Goal: Task Accomplishment & Management: Complete application form

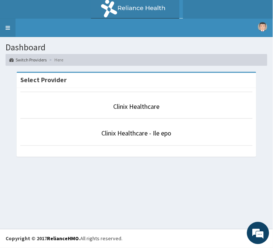
click at [9, 26] on link "Toggle navigation" at bounding box center [8, 28] width 16 height 19
click at [6, 31] on link "Toggle navigation" at bounding box center [8, 28] width 16 height 19
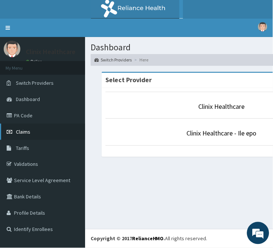
click at [21, 132] on span "Claims" at bounding box center [23, 131] width 14 height 7
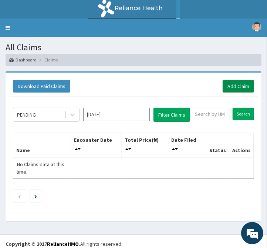
click at [231, 86] on link "Add Claim" at bounding box center [238, 86] width 31 height 13
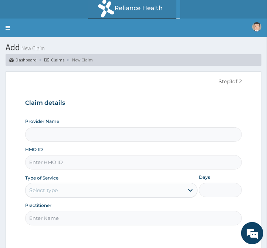
type input "Clinix Healthcare"
click at [53, 167] on input "HMO ID" at bounding box center [133, 162] width 217 height 14
paste input "RBN/10023/B"
type input "RBN/10023/B"
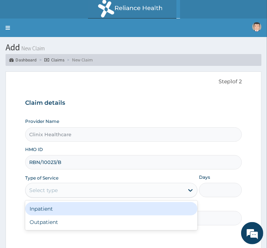
click at [54, 187] on div "Select type" at bounding box center [43, 190] width 29 height 7
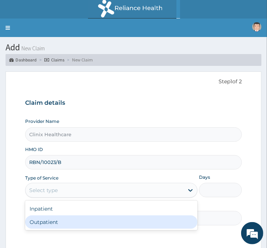
click at [53, 221] on div "Outpatient" at bounding box center [111, 221] width 173 height 13
type input "1"
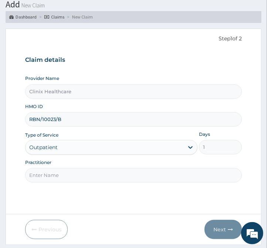
scroll to position [64, 0]
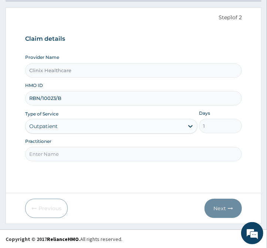
click at [53, 154] on input "Practitioner" at bounding box center [133, 154] width 217 height 14
type input "reliance"
click at [221, 206] on button "Next" at bounding box center [223, 208] width 37 height 19
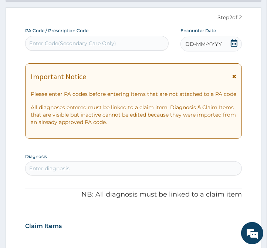
click at [80, 43] on div "Enter Code(Secondary Care Only)" at bounding box center [72, 43] width 87 height 7
paste input "PA/A83828"
type input "PA/A83828"
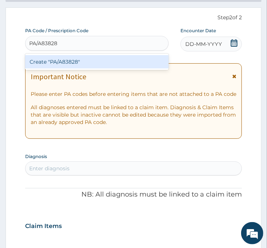
click at [87, 64] on div "Create "PA/A83828"" at bounding box center [97, 61] width 144 height 13
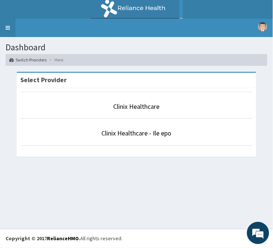
click at [9, 34] on link "Toggle navigation" at bounding box center [8, 28] width 16 height 19
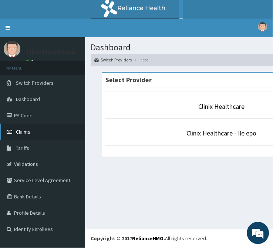
click at [35, 132] on link "Claims" at bounding box center [42, 132] width 85 height 16
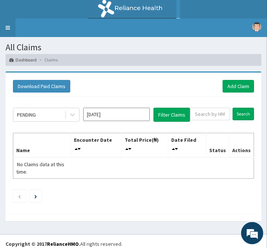
click at [7, 36] on link "Toggle navigation" at bounding box center [8, 28] width 16 height 19
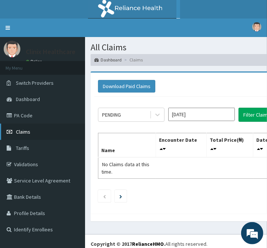
click at [25, 133] on span "Claims" at bounding box center [23, 131] width 14 height 7
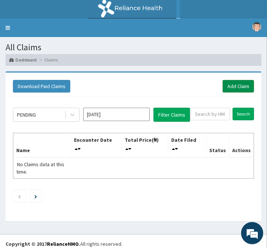
click at [235, 89] on link "Add Claim" at bounding box center [238, 86] width 31 height 13
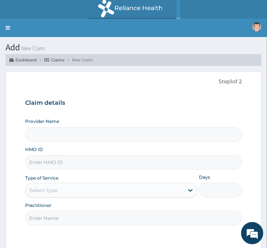
type input "Clinix Healthcare"
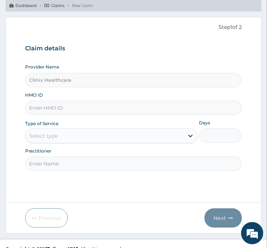
scroll to position [64, 0]
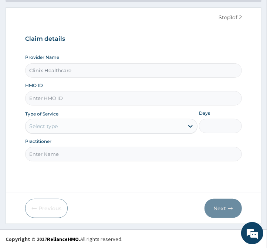
click at [76, 101] on input "HMO ID" at bounding box center [133, 98] width 217 height 14
paste input "RBN/10023/B"
type input "RBN/10023/B"
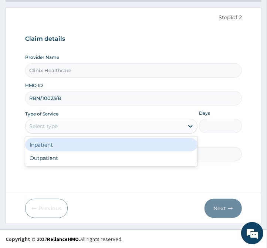
click at [64, 126] on div "Select type" at bounding box center [105, 126] width 158 height 12
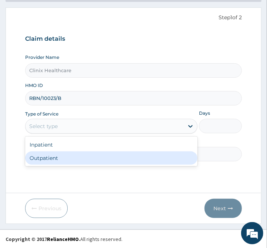
click at [44, 156] on div "Outpatient" at bounding box center [111, 157] width 173 height 13
type input "1"
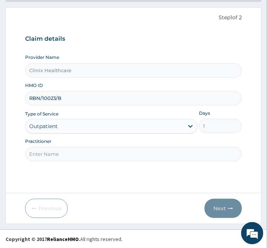
click at [45, 154] on input "Practitioner" at bounding box center [133, 154] width 217 height 14
type input "reliance"
click at [218, 206] on button "Next" at bounding box center [223, 208] width 37 height 19
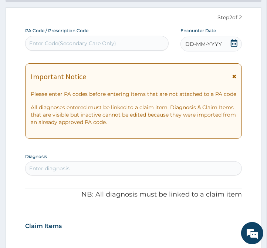
scroll to position [0, 0]
click at [58, 46] on div "Enter Code(Secondary Care Only)" at bounding box center [72, 43] width 87 height 7
paste input "PA/A83828"
type input "PA/A83828"
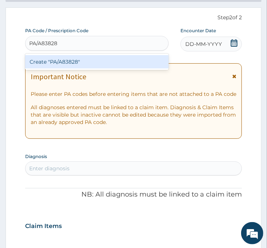
click at [58, 60] on div "Create "PA/A83828"" at bounding box center [97, 61] width 144 height 13
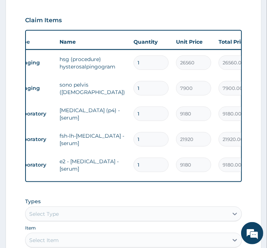
scroll to position [0, 33]
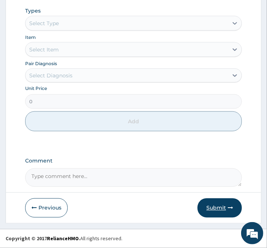
click at [222, 207] on button "Submit" at bounding box center [220, 207] width 44 height 19
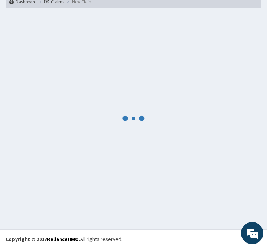
scroll to position [469, 0]
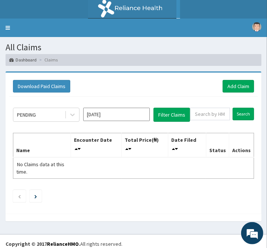
drag, startPoint x: 76, startPoint y: 186, endPoint x: 47, endPoint y: 1, distance: 186.6
click at [76, 184] on div "PENDING Aug 2025 Filter Claims Search Name Encounter Date Total Price(₦) Date F…" at bounding box center [133, 153] width 249 height 113
click at [242, 90] on link "Add Claim" at bounding box center [238, 86] width 31 height 13
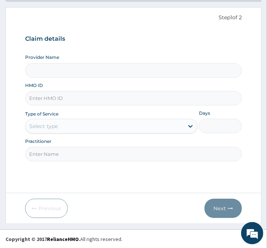
type input "Clinix Healthcare"
click at [73, 99] on input "HMO ID" at bounding box center [133, 98] width 217 height 14
type input "BRI/10236/A"
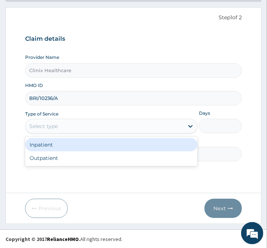
drag, startPoint x: 90, startPoint y: 128, endPoint x: 82, endPoint y: 147, distance: 20.8
click at [90, 130] on div "Select type" at bounding box center [105, 126] width 158 height 12
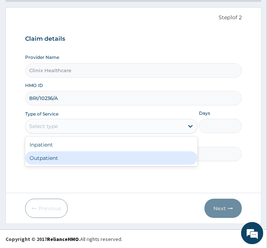
click at [67, 160] on div "Outpatient" at bounding box center [111, 157] width 173 height 13
type input "1"
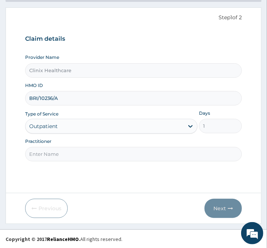
click at [68, 158] on input "Practitioner" at bounding box center [133, 154] width 217 height 14
type input "reliance"
click at [215, 208] on button "Next" at bounding box center [223, 208] width 37 height 19
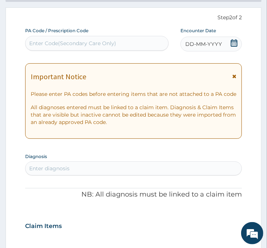
click at [49, 44] on div "Enter Code(Secondary Care Only)" at bounding box center [72, 43] width 87 height 7
paste input "PA/EBE5DD"
type input "PA/EBE5DD"
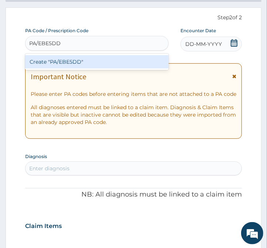
click at [57, 61] on div "Create "PA/EBE5DD"" at bounding box center [97, 61] width 144 height 13
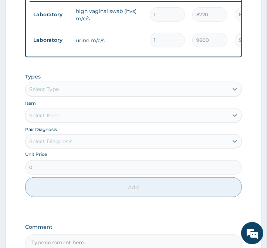
scroll to position [392, 0]
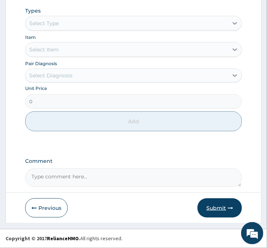
click at [218, 207] on button "Submit" at bounding box center [220, 207] width 44 height 19
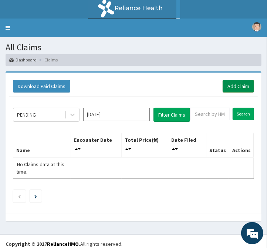
click at [232, 87] on link "Add Claim" at bounding box center [238, 86] width 31 height 13
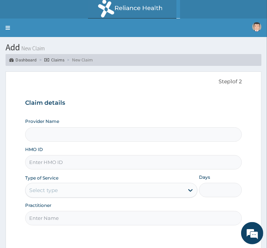
type input "Clinix Healthcare"
click at [104, 165] on input "HMO ID" at bounding box center [133, 162] width 217 height 14
paste input "PTT/10001/A"
type input "PTT/10001/A"
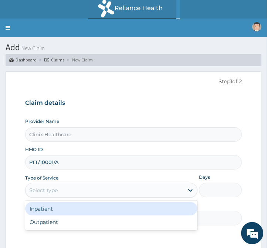
drag, startPoint x: 74, startPoint y: 190, endPoint x: 65, endPoint y: 234, distance: 44.7
click at [71, 200] on div "Provider Name Clinix Healthcare HMO ID PTT/10001/A Type of Service option Inpat…" at bounding box center [133, 171] width 217 height 107
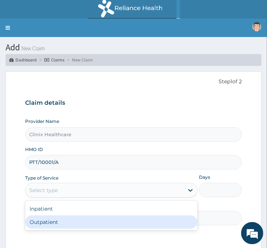
click at [67, 226] on div "Outpatient" at bounding box center [111, 221] width 173 height 13
type input "1"
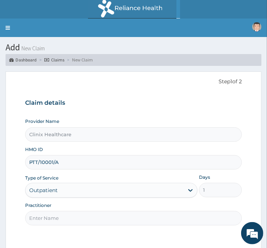
click at [70, 213] on input "Practitioner" at bounding box center [133, 218] width 217 height 14
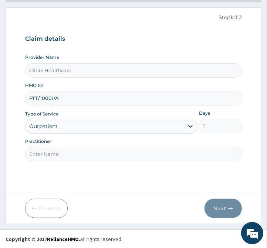
click at [75, 154] on input "Practitioner" at bounding box center [133, 154] width 217 height 14
type input "reliance"
click at [217, 209] on button "Next" at bounding box center [223, 208] width 37 height 19
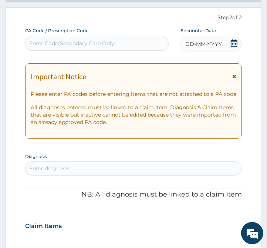
click at [62, 44] on div "Enter Code(Secondary Care Only)" at bounding box center [72, 43] width 87 height 7
paste input "PA/F6B190"
type input "PA/F6B190"
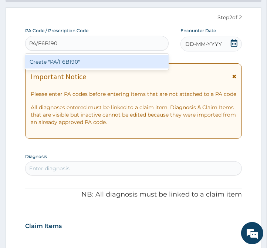
click at [65, 64] on div "Create "PA/F6B190"" at bounding box center [97, 61] width 144 height 13
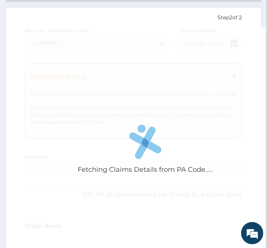
scroll to position [210, 0]
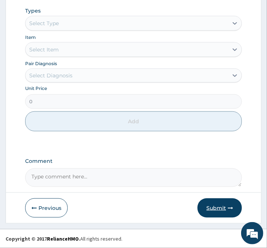
click at [216, 208] on button "Submit" at bounding box center [220, 207] width 44 height 19
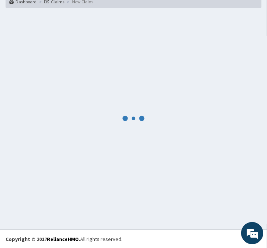
scroll to position [366, 0]
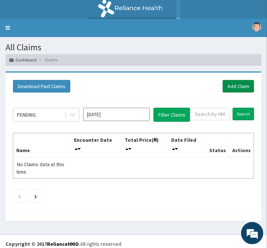
click at [238, 85] on link "Add Claim" at bounding box center [238, 86] width 31 height 13
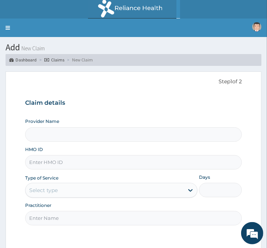
type input "Clinix Healthcare"
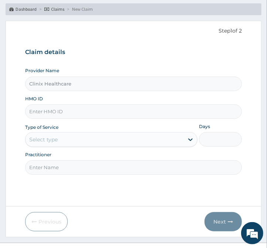
scroll to position [64, 0]
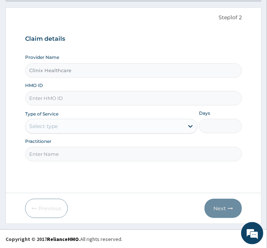
click at [73, 99] on input "HMO ID" at bounding box center [133, 98] width 217 height 14
paste input "WSO/10001/A"
type input "WSO/10001/A"
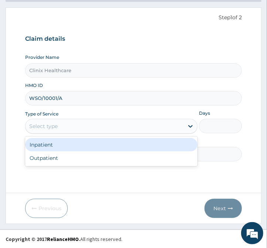
click at [70, 131] on div "Select type" at bounding box center [105, 126] width 158 height 12
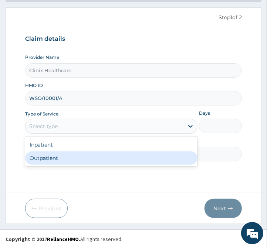
click at [66, 155] on div "Outpatient" at bounding box center [111, 157] width 173 height 13
type input "1"
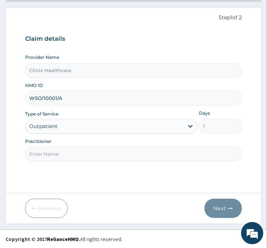
click at [63, 151] on input "Practitioner" at bounding box center [133, 154] width 217 height 14
type input "reliance"
click at [218, 210] on button "Next" at bounding box center [223, 208] width 37 height 19
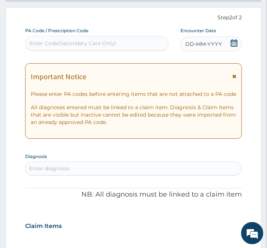
click at [74, 40] on div "Enter Code(Secondary Care Only)" at bounding box center [72, 43] width 87 height 7
paste input "PA/E217A4"
type input "PA/E217A4"
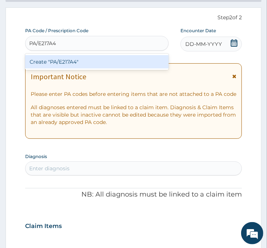
click at [62, 61] on div "Create "PA/E217A4"" at bounding box center [97, 61] width 144 height 13
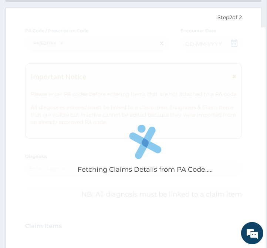
scroll to position [210, 0]
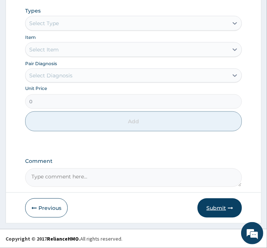
click at [219, 208] on button "Submit" at bounding box center [220, 207] width 44 height 19
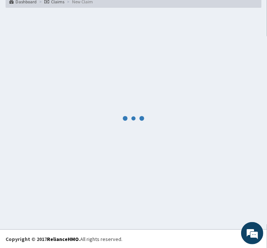
scroll to position [366, 0]
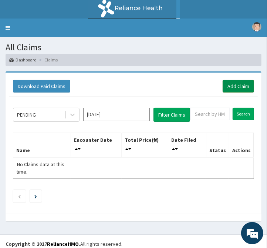
click at [232, 81] on link "Add Claim" at bounding box center [238, 86] width 31 height 13
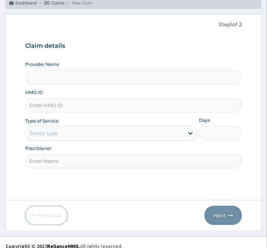
scroll to position [64, 0]
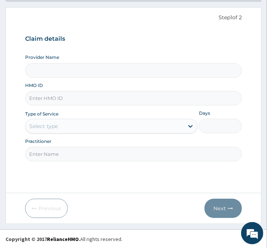
type input "Clinix Healthcare"
click at [87, 101] on input "HMO ID" at bounding box center [133, 98] width 217 height 14
paste input "GTC/10114/A"
type input "GTC/10114/A"
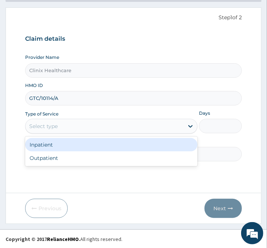
click at [79, 127] on div "Select type" at bounding box center [105, 126] width 158 height 12
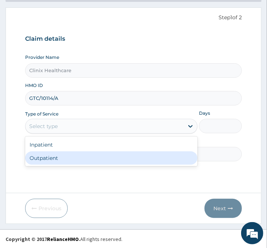
click at [83, 160] on div "Outpatient" at bounding box center [111, 157] width 173 height 13
type input "1"
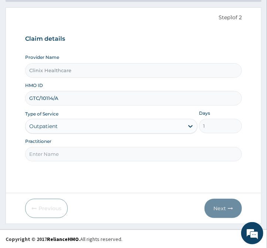
click at [84, 154] on input "Practitioner" at bounding box center [133, 154] width 217 height 14
type input "reliance"
click at [223, 207] on button "Next" at bounding box center [223, 208] width 37 height 19
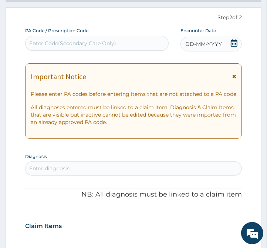
scroll to position [0, 0]
click at [84, 40] on div "Enter Code(Secondary Care Only)" at bounding box center [72, 43] width 87 height 7
paste input "PA/AEA750"
type input "PA/AEA750"
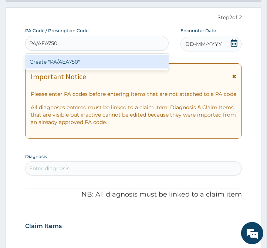
click at [83, 67] on div "Create "PA/AEA750"" at bounding box center [97, 61] width 144 height 13
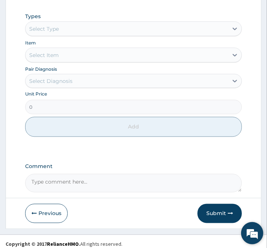
scroll to position [495, 0]
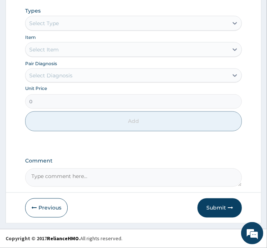
click at [216, 208] on button "Submit" at bounding box center [220, 207] width 44 height 19
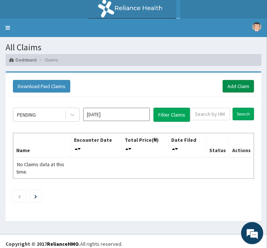
click at [242, 84] on link "Add Claim" at bounding box center [238, 86] width 31 height 13
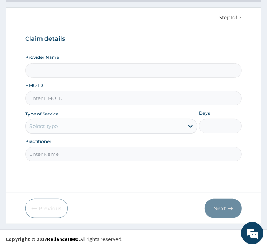
type input "Clinix Healthcare"
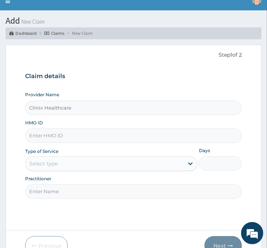
scroll to position [41, 0]
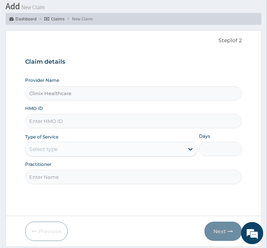
click at [56, 123] on input "HMO ID" at bounding box center [133, 121] width 217 height 14
paste input "TMS/10014/A"
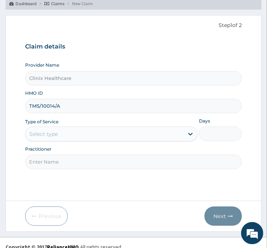
scroll to position [64, 0]
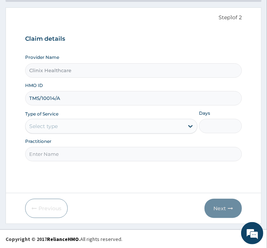
type input "TMS/10014/A"
click at [92, 130] on div "Select type" at bounding box center [105, 126] width 158 height 12
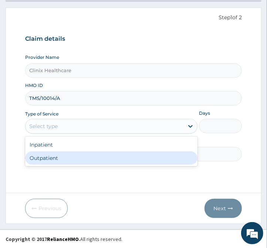
click at [78, 157] on div "Outpatient" at bounding box center [111, 157] width 173 height 13
type input "1"
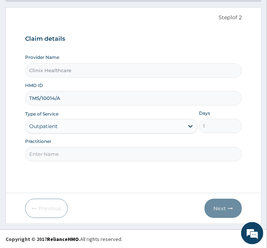
click at [78, 157] on input "Practitioner" at bounding box center [133, 154] width 217 height 14
type input "reliance"
click at [217, 208] on button "Next" at bounding box center [223, 208] width 37 height 19
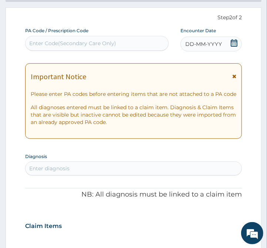
click at [87, 38] on div "Enter Code(Secondary Care Only)" at bounding box center [97, 43] width 143 height 12
paste input "PA/9DC1E3"
type input "PA/9DC1E3"
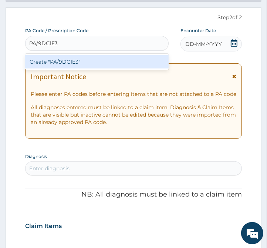
click at [118, 61] on div "Create "PA/9DC1E3"" at bounding box center [97, 61] width 144 height 13
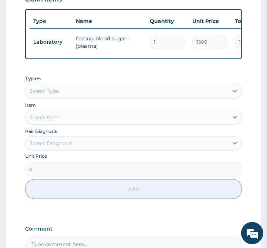
scroll to position [334, 0]
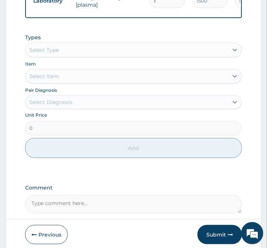
click at [82, 56] on div "Select Type" at bounding box center [127, 50] width 203 height 12
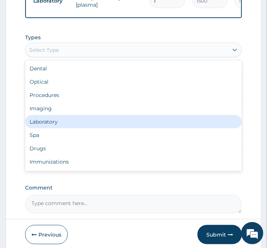
click at [64, 127] on div "Laboratory" at bounding box center [133, 121] width 217 height 13
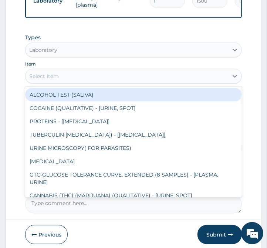
click at [94, 82] on div "Select Item" at bounding box center [127, 76] width 203 height 12
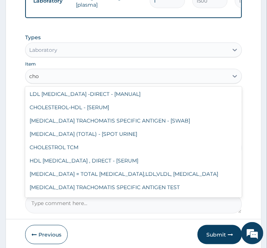
scroll to position [14, 0]
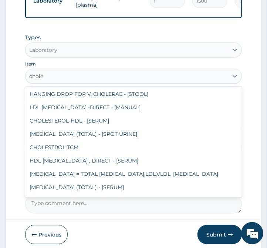
type input "choles"
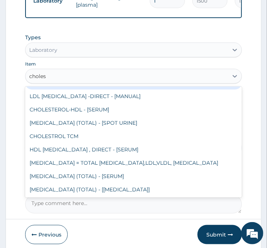
scroll to position [11, 0]
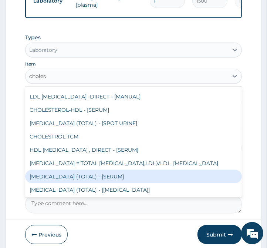
click at [86, 182] on div "CHOLESTEROL (TOTAL) - [SERUM]" at bounding box center [133, 176] width 217 height 13
type input "3000"
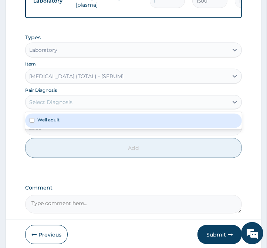
click at [77, 108] on div "Select Diagnosis" at bounding box center [127, 102] width 203 height 12
click at [75, 125] on div "Well adult" at bounding box center [133, 121] width 217 height 14
checkbox input "true"
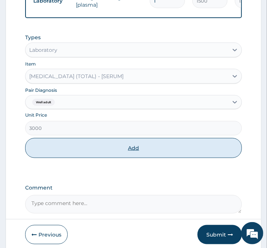
click at [70, 153] on button "Add" at bounding box center [133, 148] width 217 height 20
type input "0"
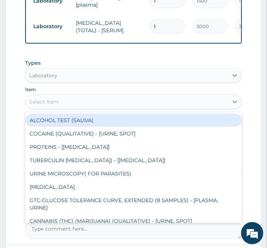
click at [54, 106] on div "Select Item" at bounding box center [44, 101] width 30 height 7
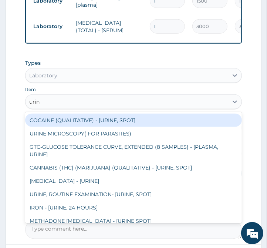
type input "urina"
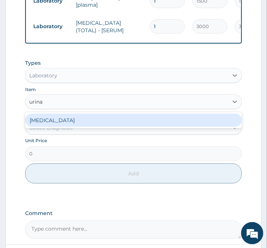
click at [51, 123] on div "URINALYSIS" at bounding box center [133, 120] width 217 height 13
type input "2100"
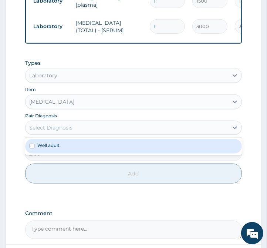
click at [52, 131] on div "Select Diagnosis" at bounding box center [50, 127] width 43 height 7
click at [53, 148] on label "Well adult" at bounding box center [48, 145] width 22 height 6
checkbox input "true"
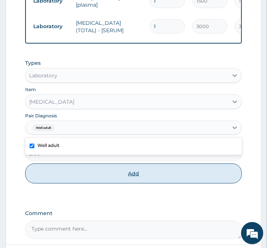
click at [69, 182] on button "Add" at bounding box center [133, 174] width 217 height 20
type input "0"
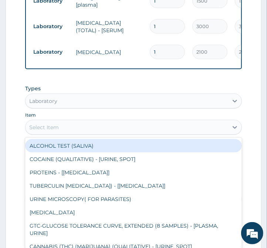
click at [61, 132] on div "Select Item" at bounding box center [127, 127] width 203 height 12
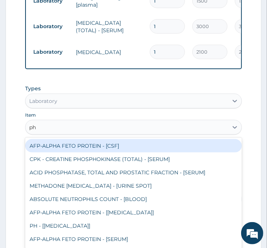
type input "phy"
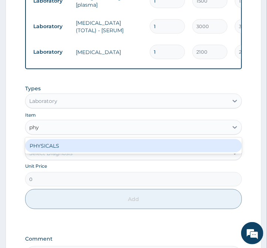
click at [54, 152] on div "PHYSICALS" at bounding box center [133, 145] width 217 height 13
type input "2000"
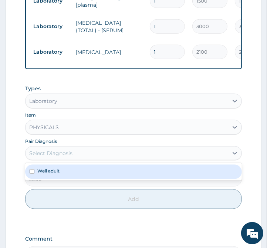
click at [56, 157] on div "Select Diagnosis" at bounding box center [50, 153] width 43 height 7
click at [57, 173] on div "Well adult" at bounding box center [133, 172] width 217 height 14
checkbox input "true"
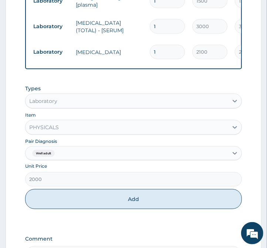
click at [67, 201] on button "Add" at bounding box center [133, 199] width 217 height 20
type input "0"
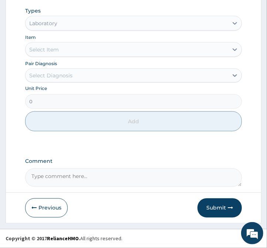
scroll to position [443, 0]
click at [223, 208] on button "Submit" at bounding box center [220, 207] width 44 height 19
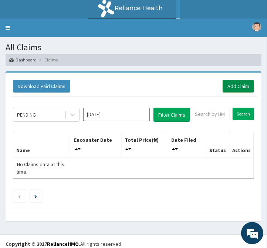
click at [237, 87] on link "Add Claim" at bounding box center [238, 86] width 31 height 13
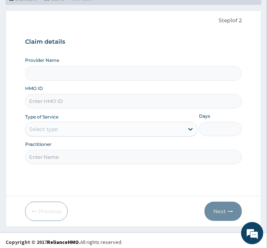
scroll to position [64, 0]
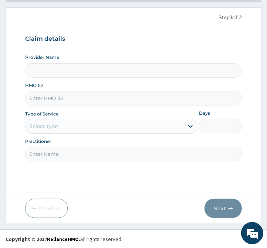
type input "Clinix Healthcare"
click at [46, 102] on input "HMO ID" at bounding box center [133, 98] width 217 height 14
paste input "ARUKU"
type input "A"
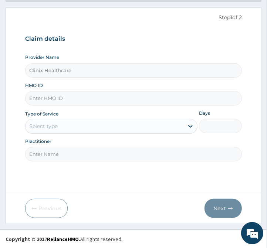
click at [64, 101] on input "HMO ID" at bounding box center [133, 98] width 217 height 14
paste input "CDN/10011/A"
type input "CDN/10011/A"
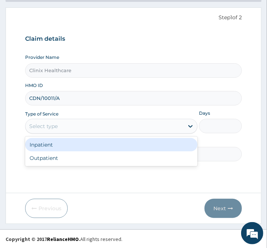
click at [98, 130] on div "Select type" at bounding box center [105, 126] width 158 height 12
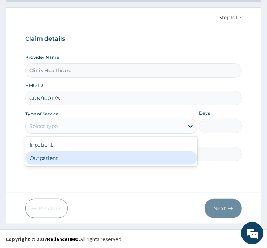
click at [90, 157] on div "Outpatient" at bounding box center [111, 157] width 173 height 13
type input "1"
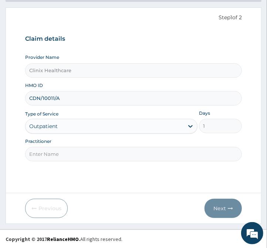
click at [90, 156] on input "Practitioner" at bounding box center [133, 154] width 217 height 14
type input "reliance"
click at [221, 208] on button "Next" at bounding box center [223, 208] width 37 height 19
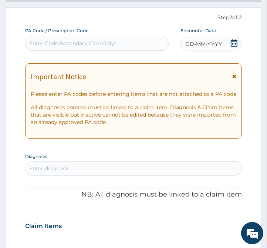
click at [96, 46] on div "Enter Code(Secondary Care Only)" at bounding box center [72, 43] width 87 height 7
paste input "PA/9A1437"
type input "PA/9A1437"
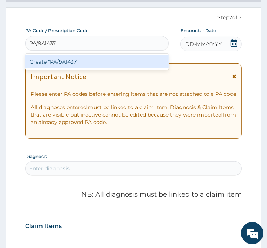
click at [101, 61] on div "Create "PA/9A1437"" at bounding box center [97, 61] width 144 height 13
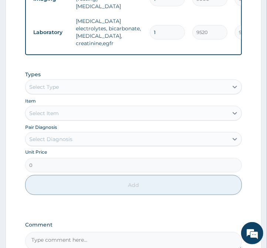
scroll to position [421, 0]
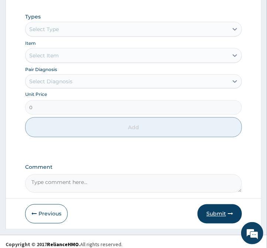
click at [220, 208] on button "Submit" at bounding box center [220, 213] width 44 height 19
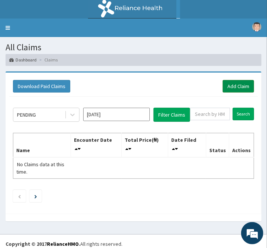
click at [235, 86] on link "Add Claim" at bounding box center [238, 86] width 31 height 13
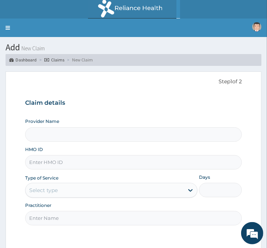
type input "Clinix Healthcare"
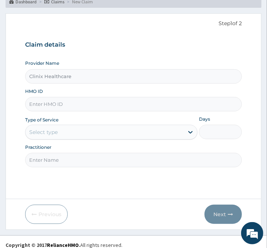
scroll to position [64, 0]
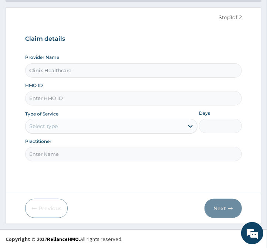
click at [88, 101] on input "HMO ID" at bounding box center [133, 98] width 217 height 14
paste input "IWAJOWA"
type input "I"
click at [47, 103] on input "HMO ID" at bounding box center [133, 98] width 217 height 14
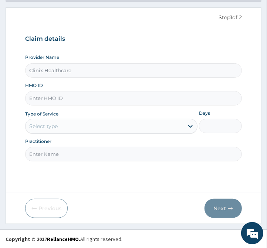
paste input "TNI/10002/A"
type input "TNI/10002/A"
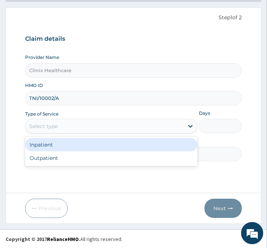
drag, startPoint x: 70, startPoint y: 131, endPoint x: 68, endPoint y: 139, distance: 7.9
click at [69, 132] on div "Select type" at bounding box center [111, 126] width 173 height 15
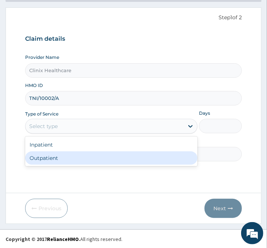
click at [59, 157] on div "Outpatient" at bounding box center [111, 157] width 173 height 13
type input "1"
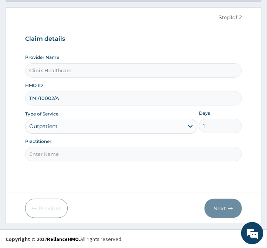
click at [59, 153] on input "Practitioner" at bounding box center [133, 154] width 217 height 14
type input "reliance"
click at [220, 208] on button "Next" at bounding box center [223, 208] width 37 height 19
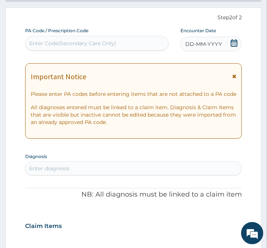
click at [99, 45] on div "Enter Code(Secondary Care Only)" at bounding box center [72, 43] width 87 height 7
paste input "PA/CF07E6"
type input "PA/CF07E6"
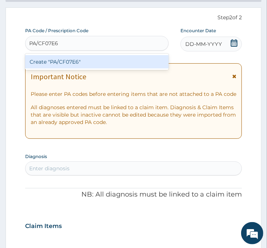
click at [104, 61] on div "Create "PA/CF07E6"" at bounding box center [97, 61] width 144 height 13
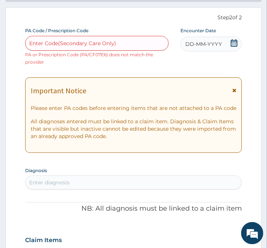
click at [77, 43] on div "Enter Code(Secondary Care Only)" at bounding box center [72, 43] width 87 height 7
type input "L"
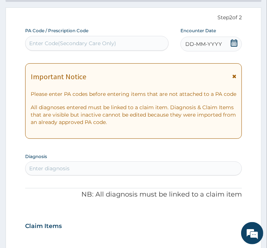
click at [193, 45] on span "DD-MM-YYYY" at bounding box center [203, 43] width 37 height 7
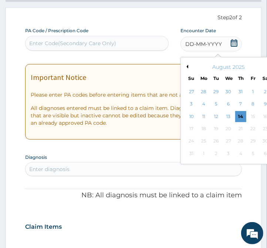
click at [187, 68] on button "Previous Month" at bounding box center [187, 67] width 4 height 4
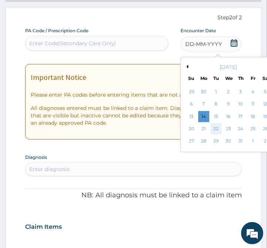
click at [214, 130] on div "22" at bounding box center [216, 128] width 11 height 11
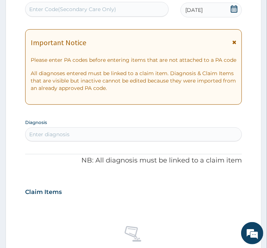
scroll to position [146, 0]
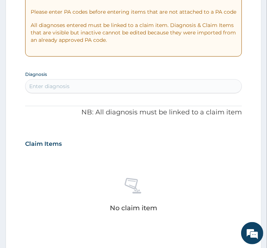
click at [97, 87] on div "Enter diagnosis" at bounding box center [134, 86] width 217 height 12
type input "lumb"
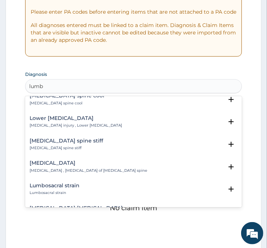
scroll to position [329, 0]
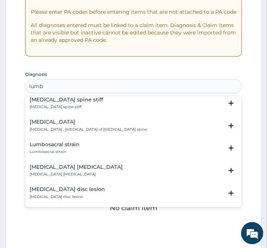
click at [69, 124] on h4 "Lumbar spondylosis" at bounding box center [89, 122] width 118 height 6
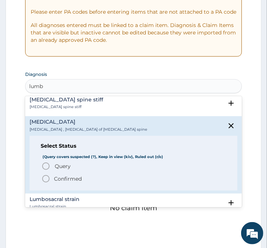
click at [49, 178] on circle "status option filled" at bounding box center [46, 178] width 7 height 7
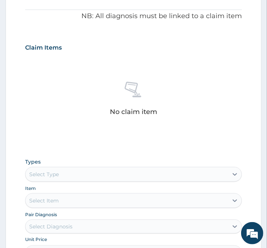
scroll to position [270, 0]
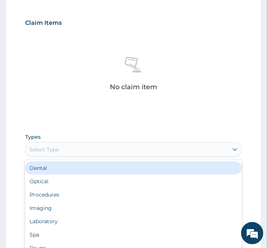
click at [56, 150] on div "Select Type" at bounding box center [44, 149] width 30 height 7
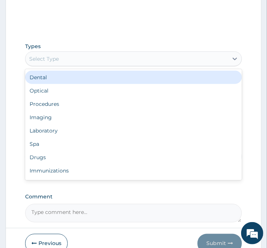
scroll to position [393, 0]
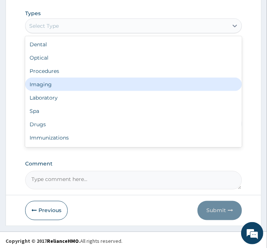
click at [56, 82] on div "Imaging" at bounding box center [133, 84] width 217 height 13
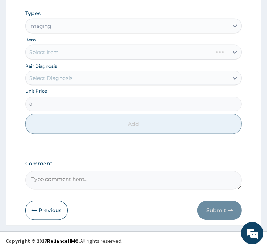
click at [61, 53] on div "Select Item" at bounding box center [133, 52] width 217 height 15
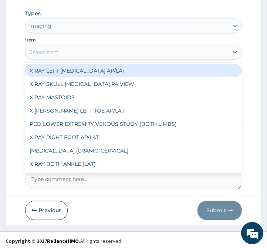
click at [61, 53] on div "Select Item" at bounding box center [127, 52] width 203 height 12
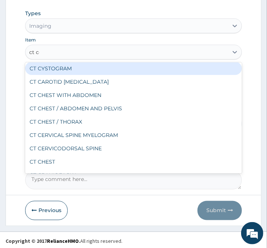
scroll to position [0, 0]
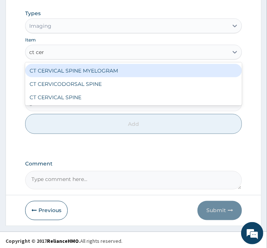
type input "ct cerv"
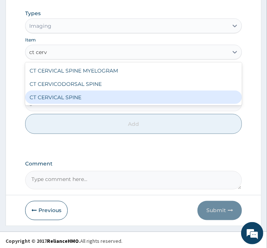
click at [60, 96] on div "CT CERVICAL SPINE" at bounding box center [133, 97] width 217 height 13
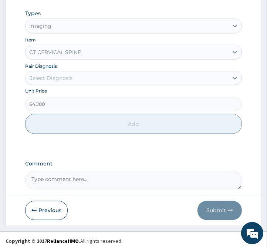
type input "64080"
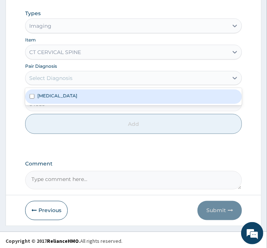
click at [68, 81] on div "Select Diagnosis" at bounding box center [50, 77] width 43 height 7
click at [54, 95] on label "Lumbar spondylosis" at bounding box center [57, 96] width 40 height 6
checkbox input "true"
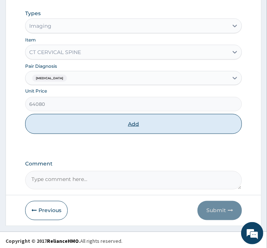
click at [66, 126] on button "Add" at bounding box center [133, 124] width 217 height 20
type input "0"
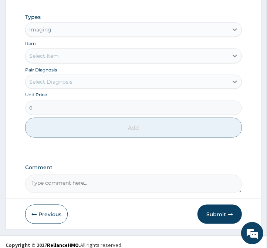
scroll to position [366, 0]
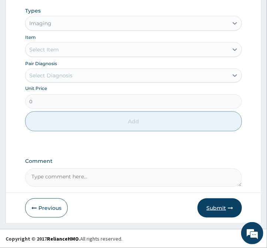
click at [219, 208] on button "Submit" at bounding box center [220, 207] width 44 height 19
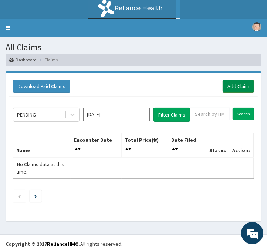
click at [234, 86] on link "Add Claim" at bounding box center [238, 86] width 31 height 13
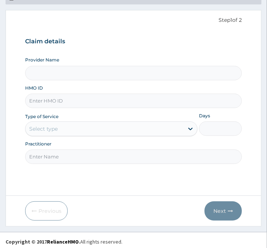
scroll to position [64, 0]
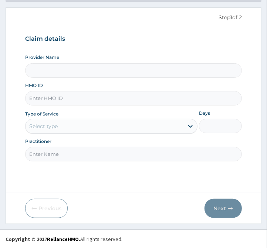
type input "Clinix Healthcare"
click at [57, 103] on input "HMO ID" at bounding box center [133, 98] width 217 height 14
paste input "OKPOSIO"
type input "O"
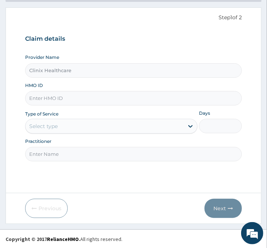
click at [47, 99] on input "HMO ID" at bounding box center [133, 98] width 217 height 14
paste input "PGC/10141/A"
type input "PGC/10141/A"
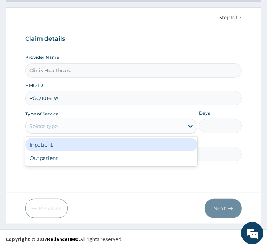
click at [71, 123] on div "Select type" at bounding box center [105, 126] width 158 height 12
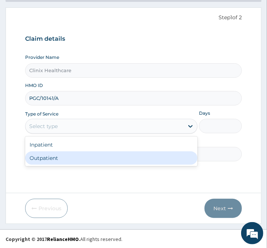
click at [61, 158] on div "Outpatient" at bounding box center [111, 157] width 173 height 13
type input "1"
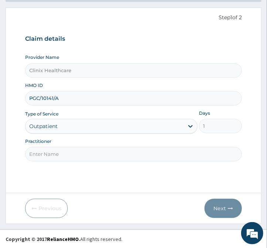
click at [62, 154] on input "Practitioner" at bounding box center [133, 154] width 217 height 14
type input "reliance"
click at [220, 210] on button "Next" at bounding box center [223, 208] width 37 height 19
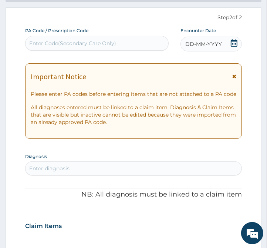
click at [53, 44] on div "Enter Code(Secondary Care Only)" at bounding box center [72, 43] width 87 height 7
paste input "PA/D140CB"
type input "PA/D140CB"
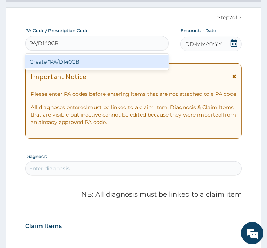
click at [62, 61] on div "Create "PA/D140CB"" at bounding box center [97, 61] width 144 height 13
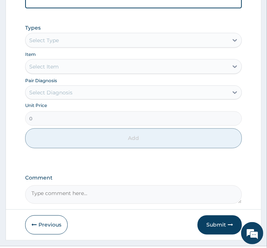
scroll to position [483, 0]
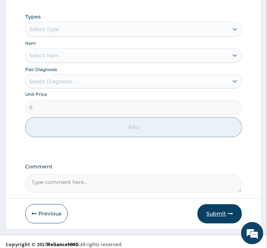
click at [207, 208] on button "Submit" at bounding box center [220, 213] width 44 height 19
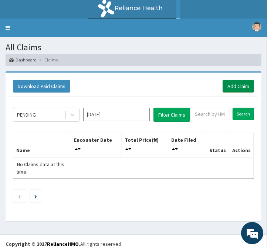
click at [234, 91] on link "Add Claim" at bounding box center [238, 86] width 31 height 13
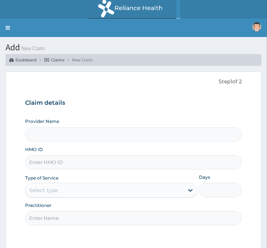
type input "Clinix Healthcare"
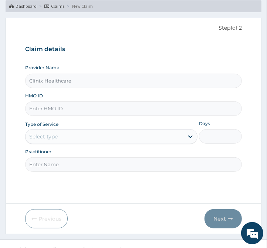
scroll to position [64, 0]
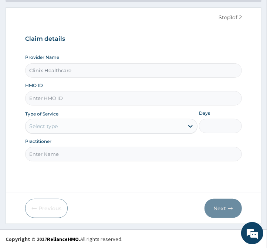
click at [80, 101] on input "HMO ID" at bounding box center [133, 98] width 217 height 14
paste input "ISW/10407/A"
type input "ISW/10407/A"
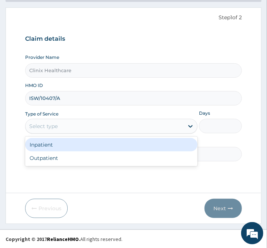
click at [89, 127] on div "Select type" at bounding box center [105, 126] width 158 height 12
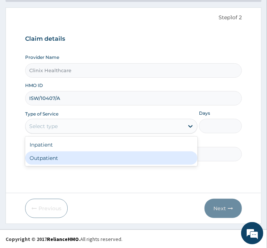
click at [82, 160] on div "Outpatient" at bounding box center [111, 157] width 173 height 13
type input "1"
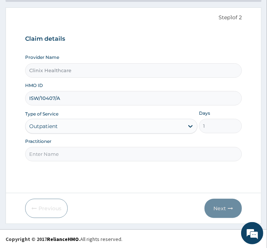
click at [84, 155] on input "Practitioner" at bounding box center [133, 154] width 217 height 14
type input "reliance"
click at [217, 208] on button "Next" at bounding box center [223, 208] width 37 height 19
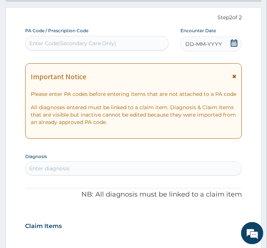
click at [65, 46] on div "Enter Code(Secondary Care Only)" at bounding box center [72, 43] width 87 height 7
paste input "PA/C46B57"
type input "PA/C46B57"
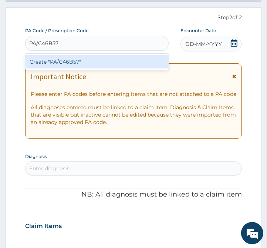
click at [66, 65] on div "Create "PA/C46B57"" at bounding box center [97, 61] width 144 height 13
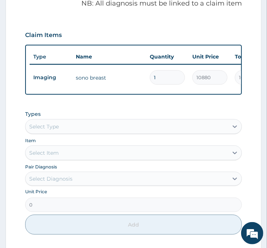
scroll to position [366, 0]
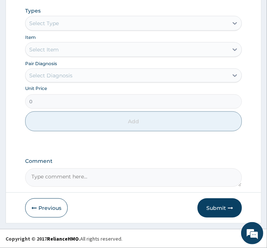
click at [213, 208] on button "Submit" at bounding box center [220, 207] width 44 height 19
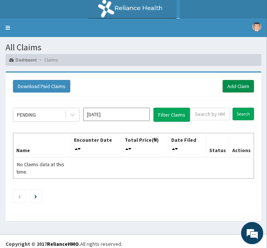
click at [238, 86] on link "Add Claim" at bounding box center [238, 86] width 31 height 13
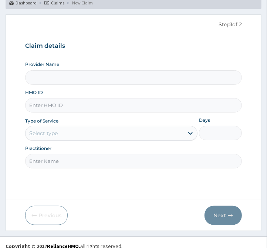
scroll to position [64, 0]
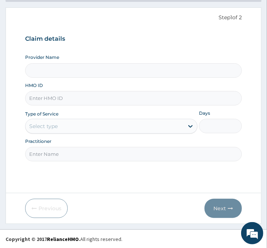
click at [72, 93] on input "HMO ID" at bounding box center [133, 98] width 217 height 14
type input "Clinix Healthcare"
paste input "MHG/10279/B"
type input "MHG/10279/B"
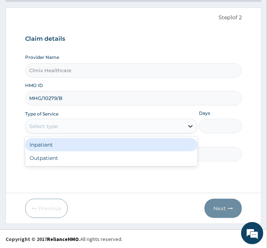
click at [185, 127] on div at bounding box center [190, 126] width 13 height 13
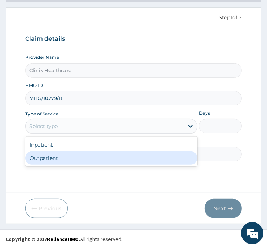
click at [73, 158] on div "Outpatient" at bounding box center [111, 157] width 173 height 13
type input "1"
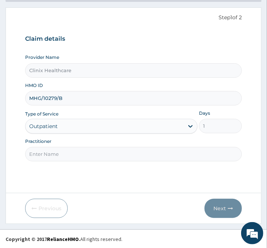
click at [69, 154] on input "Practitioner" at bounding box center [133, 154] width 217 height 14
type input "reliance"
click at [218, 206] on button "Next" at bounding box center [223, 208] width 37 height 19
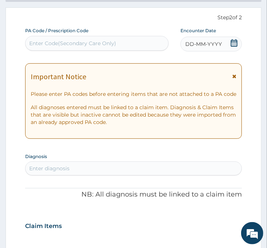
click at [70, 38] on div "Enter Code(Secondary Care Only)" at bounding box center [97, 43] width 143 height 12
paste input "PA/056874"
type input "PA/056874"
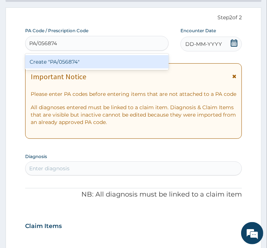
click at [67, 60] on div "Create "PA/056874"" at bounding box center [97, 61] width 144 height 13
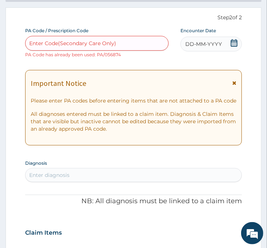
click at [106, 43] on div "Enter Code(Secondary Care Only)" at bounding box center [72, 43] width 87 height 7
paste input "PA/448F68"
type input "PA/448F68"
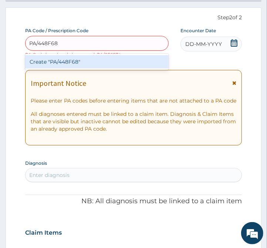
click at [103, 61] on div "Create "PA/448F68"" at bounding box center [97, 61] width 144 height 13
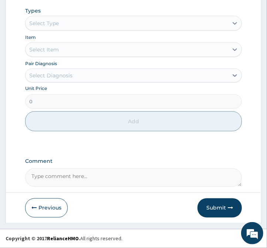
scroll to position [443, 0]
click at [214, 206] on button "Submit" at bounding box center [220, 207] width 44 height 19
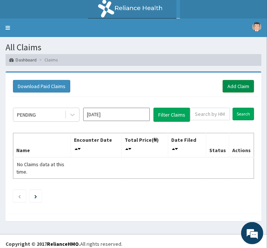
click at [233, 88] on link "Add Claim" at bounding box center [238, 86] width 31 height 13
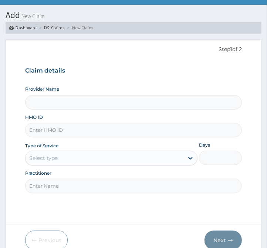
scroll to position [64, 0]
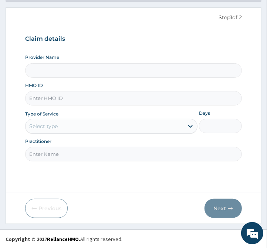
type input "Clinix Healthcare"
click at [77, 100] on input "HMO ID" at bounding box center [133, 98] width 217 height 14
paste input "OLISE"
type input "O"
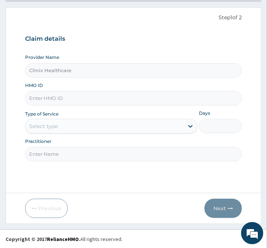
click at [47, 100] on input "HMO ID" at bounding box center [133, 98] width 217 height 14
paste input "GRS/10114/A"
type input "GRS/10114/A"
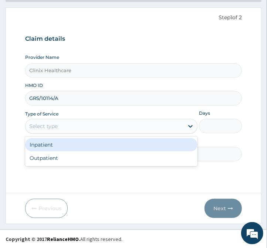
click at [52, 128] on div "Select type" at bounding box center [43, 126] width 29 height 7
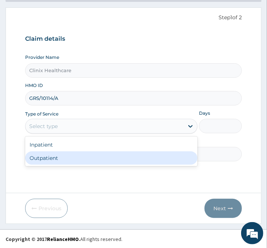
click at [54, 159] on div "Outpatient" at bounding box center [111, 157] width 173 height 13
type input "1"
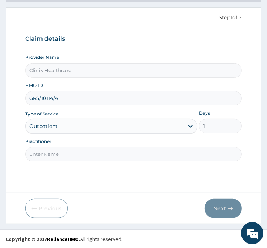
click at [54, 157] on input "Practitioner" at bounding box center [133, 154] width 217 height 14
type input "reliance"
click at [221, 208] on button "Next" at bounding box center [223, 208] width 37 height 19
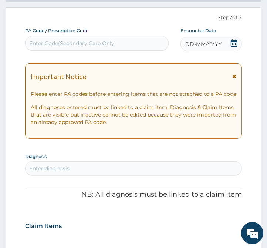
click at [74, 46] on div "Enter Code(Secondary Care Only)" at bounding box center [72, 43] width 87 height 7
paste input "PA/18B514"
type input "PA/18B514"
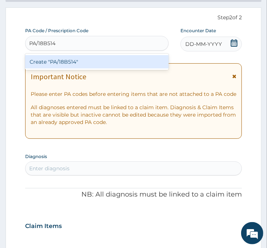
click at [77, 61] on div "Create "PA/18B514"" at bounding box center [97, 61] width 144 height 13
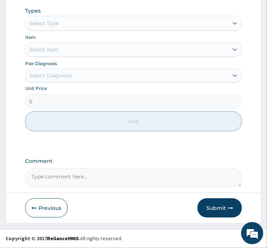
scroll to position [392, 0]
click at [216, 208] on button "Submit" at bounding box center [220, 207] width 44 height 19
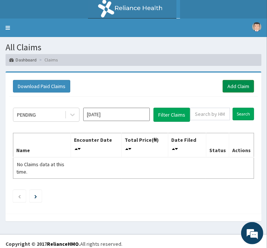
click at [234, 88] on link "Add Claim" at bounding box center [238, 86] width 31 height 13
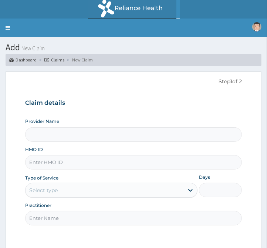
type input "Clinix Healthcare"
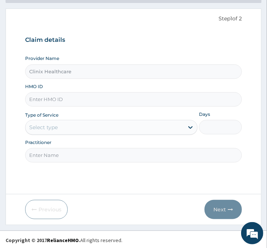
scroll to position [64, 0]
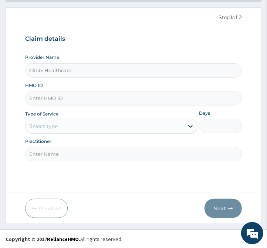
click at [66, 98] on input "HMO ID" at bounding box center [133, 98] width 217 height 14
paste input "GBF/10048/B"
type input "GBF/10048/B"
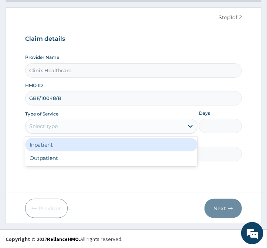
click at [78, 123] on div "Select type" at bounding box center [105, 126] width 158 height 12
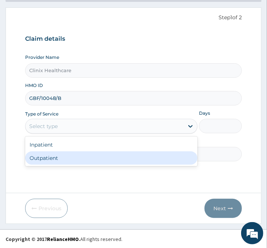
click at [61, 161] on div "Outpatient" at bounding box center [111, 157] width 173 height 13
type input "1"
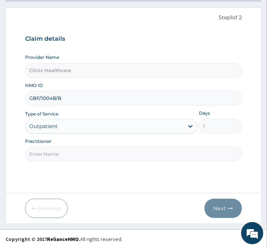
click at [61, 158] on input "Practitioner" at bounding box center [133, 154] width 217 height 14
type input "reliance"
click at [221, 207] on button "Next" at bounding box center [223, 208] width 37 height 19
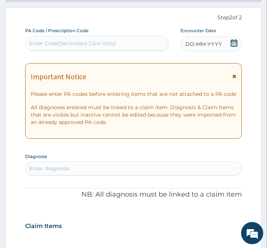
click at [70, 43] on div "Enter Code(Secondary Care Only)" at bounding box center [72, 43] width 87 height 7
click at [73, 44] on div "Enter Code(Secondary Care Only)" at bounding box center [72, 43] width 87 height 7
paste input "PA/CF6B71"
type input "PA/CF6B71"
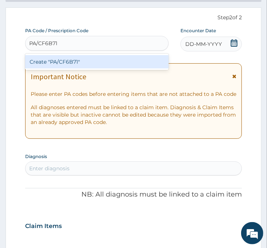
click at [71, 60] on div "Create "PA/CF6B71"" at bounding box center [97, 61] width 144 height 13
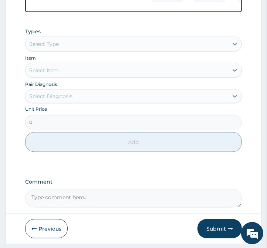
scroll to position [392, 0]
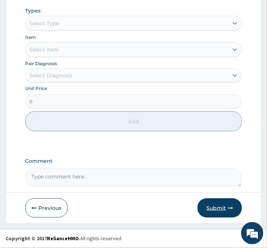
click at [223, 208] on button "Submit" at bounding box center [220, 207] width 44 height 19
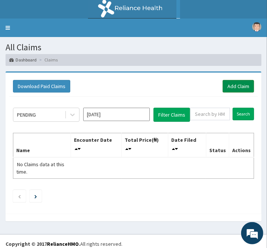
click at [239, 89] on link "Add Claim" at bounding box center [238, 86] width 31 height 13
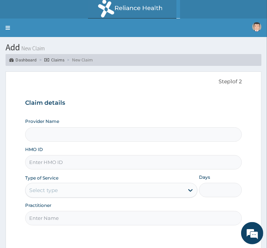
type input "Clinix Healthcare"
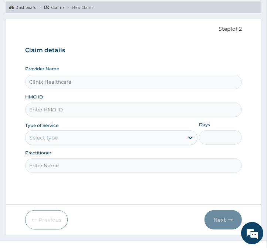
scroll to position [64, 0]
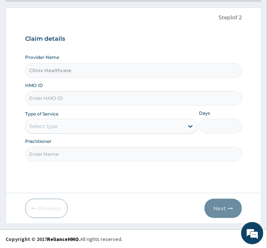
click at [53, 98] on input "HMO ID" at bounding box center [133, 98] width 217 height 14
paste input "BZY/10008/A"
type input "BZY/10008/A"
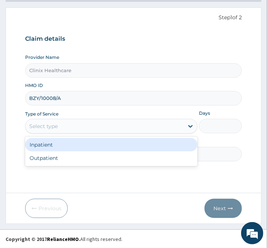
click at [72, 130] on div "Select type" at bounding box center [105, 126] width 158 height 12
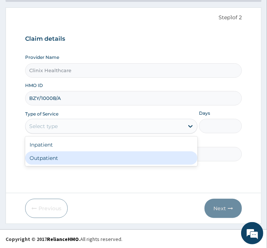
click at [61, 158] on div "Outpatient" at bounding box center [111, 157] width 173 height 13
type input "1"
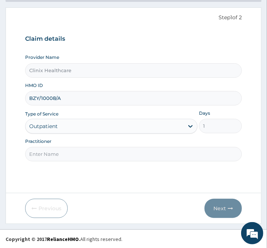
click at [61, 156] on input "Practitioner" at bounding box center [133, 154] width 217 height 14
type input "reliance"
click at [219, 205] on button "Next" at bounding box center [223, 208] width 37 height 19
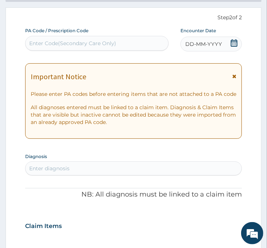
click at [46, 40] on div "Enter Code(Secondary Care Only)" at bounding box center [72, 43] width 87 height 7
paste input "PA/1361BD"
type input "PA/1361BD"
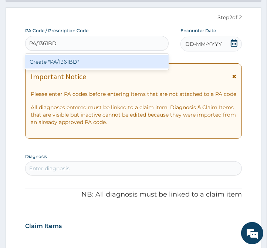
click at [67, 61] on div "Create "PA/1361BD"" at bounding box center [97, 61] width 144 height 13
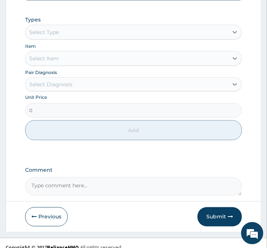
scroll to position [417, 0]
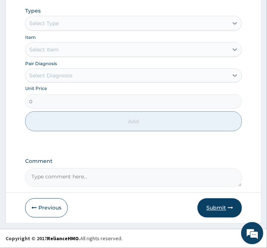
click at [211, 208] on button "Submit" at bounding box center [220, 207] width 44 height 19
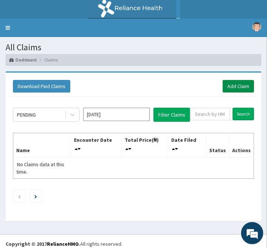
click at [237, 87] on link "Add Claim" at bounding box center [238, 86] width 31 height 13
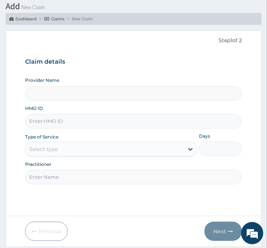
scroll to position [64, 0]
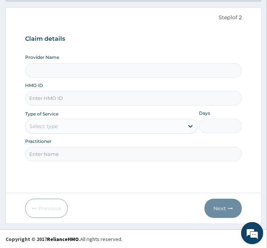
type input "Clinix Healthcare"
click at [47, 101] on input "HMO ID" at bounding box center [133, 98] width 217 height 14
paste input "HPL/10048/A"
type input "HPL/10048/A"
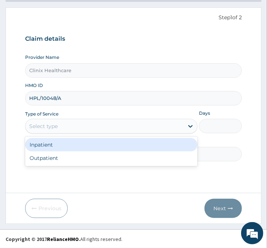
click at [70, 126] on div "Select type" at bounding box center [105, 126] width 158 height 12
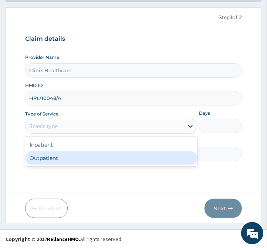
click at [47, 160] on div "Outpatient" at bounding box center [111, 157] width 173 height 13
type input "1"
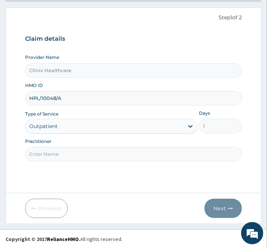
click at [47, 156] on input "Practitioner" at bounding box center [133, 154] width 217 height 14
type input "reliance"
click at [220, 208] on button "Next" at bounding box center [223, 208] width 37 height 19
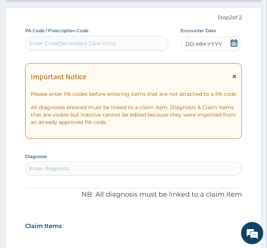
click at [69, 44] on div "Enter Code(Secondary Care Only)" at bounding box center [72, 43] width 87 height 7
paste input "PA/495F73"
type input "PA/495F73"
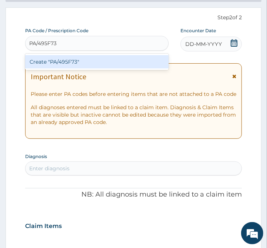
click at [73, 62] on div "Create "PA/495F73"" at bounding box center [97, 61] width 144 height 13
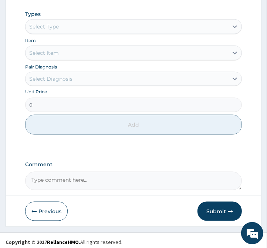
scroll to position [366, 0]
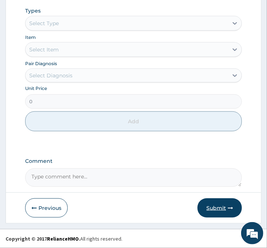
click at [215, 208] on button "Submit" at bounding box center [220, 207] width 44 height 19
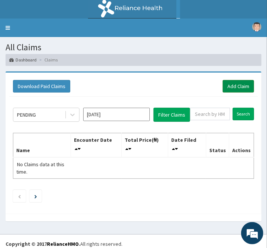
click at [233, 87] on link "Add Claim" at bounding box center [238, 86] width 31 height 13
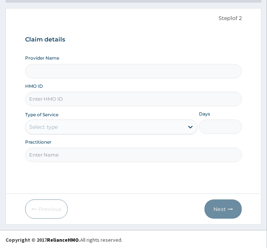
scroll to position [64, 0]
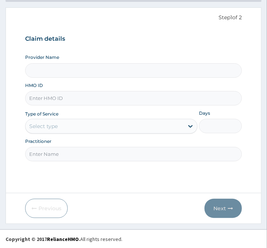
click at [53, 98] on input "HMO ID" at bounding box center [133, 98] width 217 height 14
type input "Clinix Healthcare"
paste input "ZRA/10007/A"
type input "ZRA/10007/A"
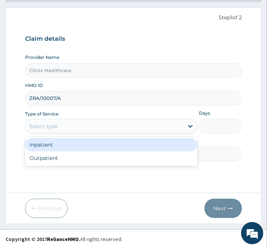
drag, startPoint x: 63, startPoint y: 131, endPoint x: 47, endPoint y: 156, distance: 30.3
click at [63, 131] on div "Select type" at bounding box center [105, 126] width 158 height 12
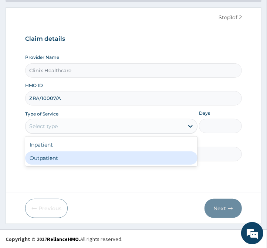
click at [46, 158] on div "Outpatient" at bounding box center [111, 157] width 173 height 13
type input "1"
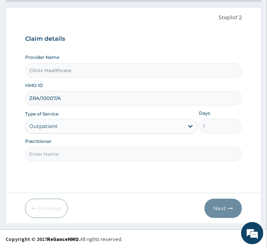
click at [46, 158] on input "Practitioner" at bounding box center [133, 154] width 217 height 14
type input "reliance"
click at [223, 206] on button "Next" at bounding box center [223, 208] width 37 height 19
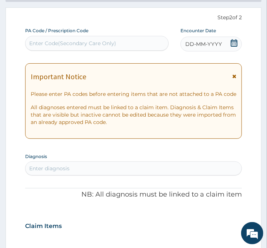
scroll to position [0, 0]
click at [58, 41] on div "Enter Code(Secondary Care Only)" at bounding box center [72, 43] width 87 height 7
paste input "PA/962A33"
type input "PA/962A33"
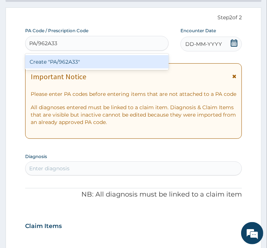
click at [63, 64] on div "Create "PA/962A33"" at bounding box center [97, 61] width 144 height 13
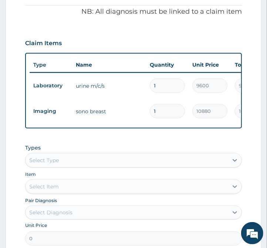
scroll to position [392, 0]
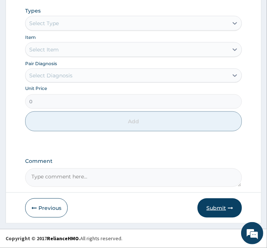
click at [207, 206] on button "Submit" at bounding box center [220, 207] width 44 height 19
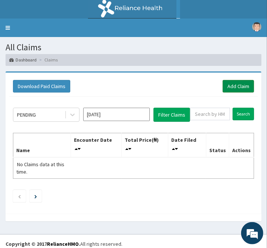
click at [233, 84] on link "Add Claim" at bounding box center [238, 86] width 31 height 13
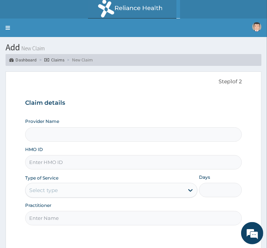
type input "Clinix Healthcare"
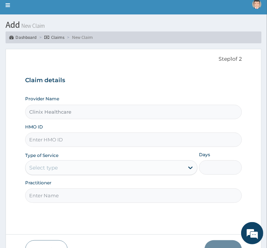
scroll to position [64, 0]
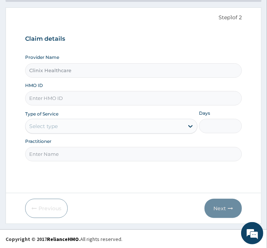
click at [69, 95] on input "HMO ID" at bounding box center [133, 98] width 217 height 14
paste input "BXL/10041/A"
type input "BXL/10041/A"
drag, startPoint x: 67, startPoint y: 126, endPoint x: 64, endPoint y: 134, distance: 8.7
click at [67, 128] on div "Select type" at bounding box center [105, 126] width 158 height 12
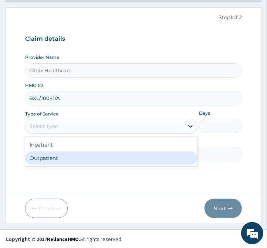
click at [52, 157] on div "Outpatient" at bounding box center [111, 157] width 173 height 13
type input "1"
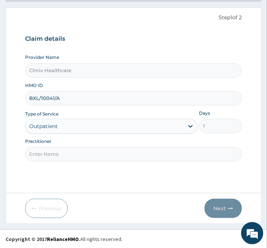
click at [53, 152] on input "Practitioner" at bounding box center [133, 154] width 217 height 14
type input "reliance"
click at [221, 208] on button "Next" at bounding box center [223, 208] width 37 height 19
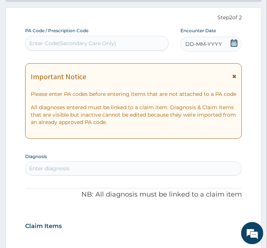
click at [105, 41] on div "Enter Code(Secondary Care Only)" at bounding box center [72, 43] width 87 height 7
paste input "PA/F8563B"
type input "PA/F8563B"
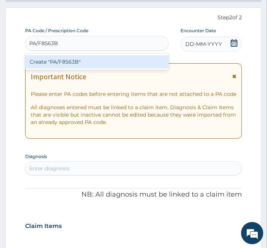
click at [100, 60] on div "Create "PA/F8563B"" at bounding box center [97, 61] width 144 height 13
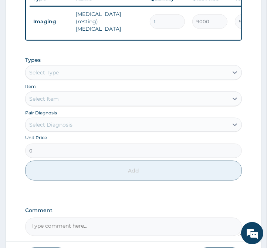
scroll to position [366, 0]
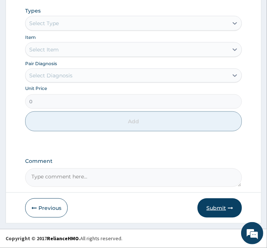
click at [221, 209] on button "Submit" at bounding box center [220, 207] width 44 height 19
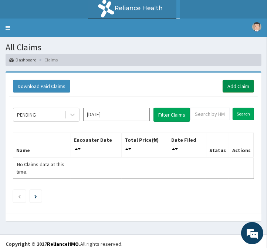
click at [237, 84] on link "Add Claim" at bounding box center [238, 86] width 31 height 13
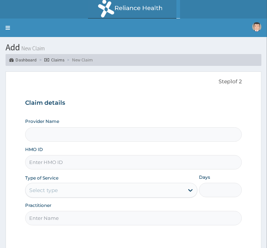
type input "Clinix Healthcare"
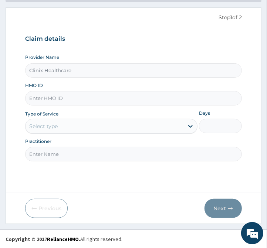
click at [48, 104] on input "HMO ID" at bounding box center [133, 98] width 217 height 14
paste input "XIA/10129/A"
type input "XIA/10129/A"
click at [69, 128] on div "Select type" at bounding box center [105, 126] width 158 height 12
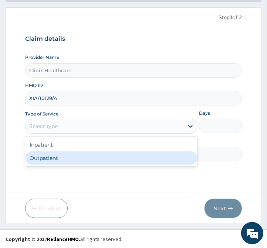
click at [40, 156] on div "Outpatient" at bounding box center [111, 157] width 173 height 13
type input "1"
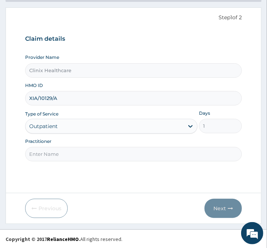
click at [40, 156] on input "Practitioner" at bounding box center [133, 154] width 217 height 14
type input "reliance"
click at [224, 209] on button "Next" at bounding box center [223, 208] width 37 height 19
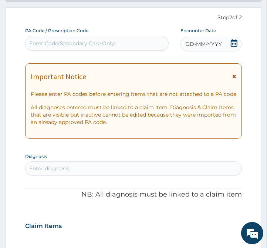
click at [86, 47] on div "Enter Code(Secondary Care Only)" at bounding box center [97, 43] width 143 height 12
paste input "PA/48B3A2"
type input "PA/48B3A2"
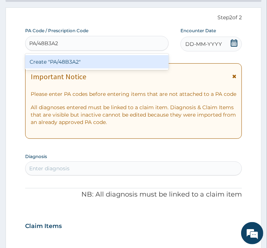
click at [93, 64] on div "Create "PA/48B3A2"" at bounding box center [97, 61] width 144 height 13
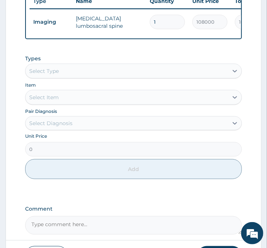
scroll to position [293, 0]
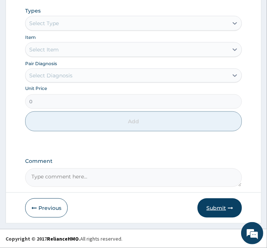
click at [218, 207] on button "Submit" at bounding box center [220, 207] width 44 height 19
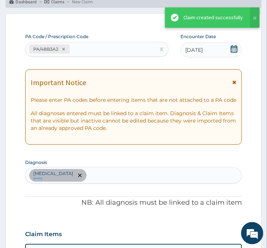
scroll to position [366, 0]
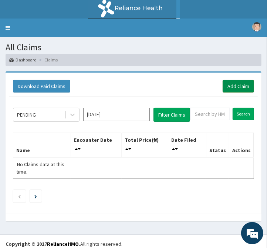
click at [242, 83] on link "Add Claim" at bounding box center [238, 86] width 31 height 13
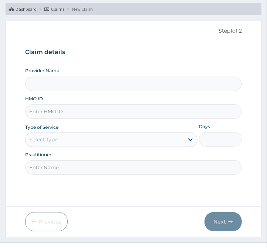
scroll to position [64, 0]
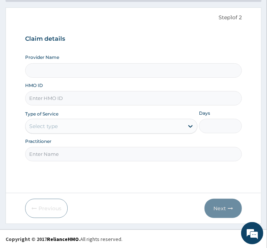
type input "Clinix Healthcare"
click at [67, 97] on input "HMO ID" at bounding box center [133, 98] width 217 height 14
paste input "BTR/11119/A"
type input "BTR/11119/A"
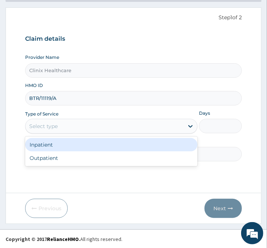
click at [91, 126] on div "Select type" at bounding box center [105, 126] width 158 height 12
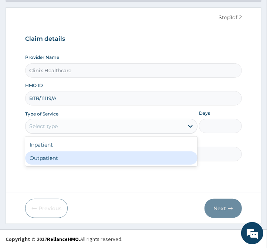
click at [83, 160] on div "Outpatient" at bounding box center [111, 157] width 173 height 13
type input "1"
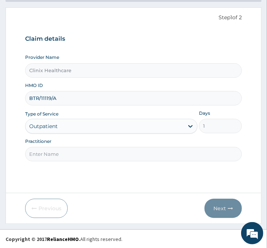
click at [76, 158] on input "Practitioner" at bounding box center [133, 154] width 217 height 14
type input "reliance"
click at [215, 208] on button "Next" at bounding box center [223, 208] width 37 height 19
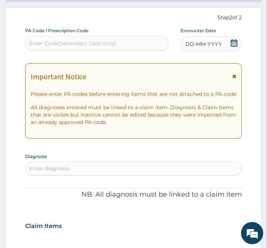
click at [86, 41] on div "Enter Code(Secondary Care Only)" at bounding box center [72, 43] width 87 height 7
paste input "PA/862350"
type input "PA/862350"
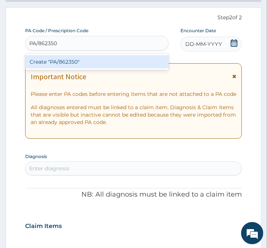
click at [103, 64] on div "Create "PA/862350"" at bounding box center [97, 61] width 144 height 13
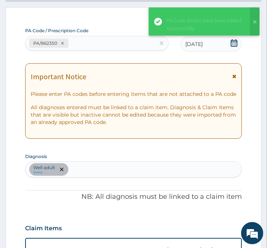
scroll to position [262, 0]
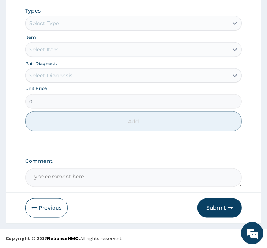
drag, startPoint x: 217, startPoint y: 206, endPoint x: 172, endPoint y: 207, distance: 45.2
click at [217, 206] on button "Submit" at bounding box center [220, 207] width 44 height 19
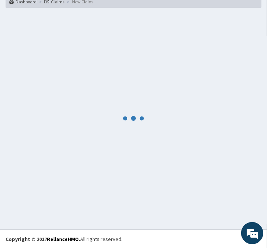
scroll to position [417, 0]
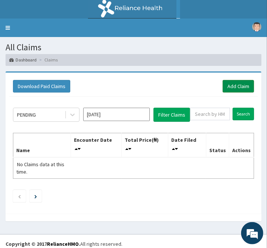
click at [235, 85] on link "Add Claim" at bounding box center [238, 86] width 31 height 13
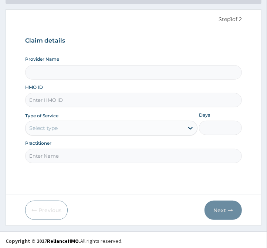
scroll to position [64, 0]
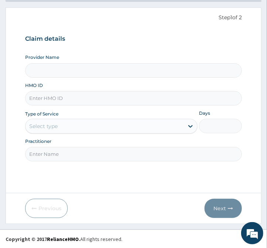
click at [70, 98] on input "HMO ID" at bounding box center [133, 98] width 217 height 14
type input "Clinix Healthcare"
paste input "GMT/10005/A"
type input "GMT/10005/A"
click at [78, 128] on div "Select type" at bounding box center [105, 126] width 158 height 12
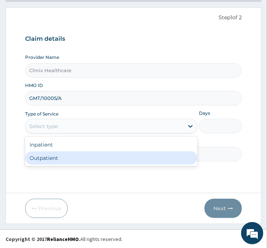
click at [60, 157] on div "Outpatient" at bounding box center [111, 157] width 173 height 13
type input "1"
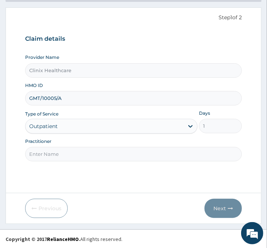
click at [60, 155] on input "Practitioner" at bounding box center [133, 154] width 217 height 14
type input "reliance"
click at [216, 208] on button "Next" at bounding box center [223, 208] width 37 height 19
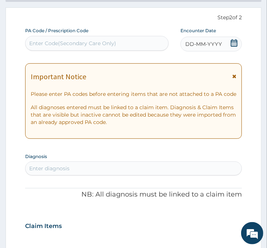
scroll to position [0, 0]
click at [113, 40] on div "Enter Code(Secondary Care Only)" at bounding box center [72, 43] width 87 height 7
paste input "PA/43E9D2"
type input "PA/43E9D2"
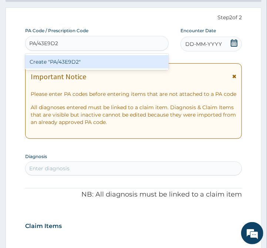
click at [111, 65] on div "Create "PA/43E9D2"" at bounding box center [97, 61] width 144 height 13
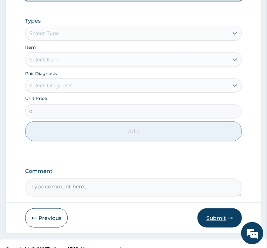
scroll to position [366, 0]
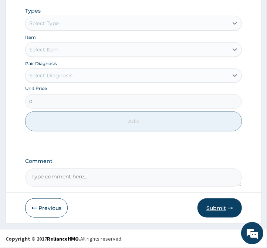
click at [212, 207] on button "Submit" at bounding box center [220, 207] width 44 height 19
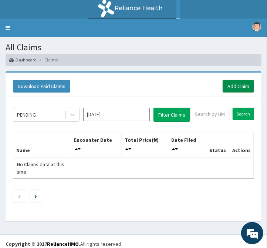
click at [240, 85] on link "Add Claim" at bounding box center [238, 86] width 31 height 13
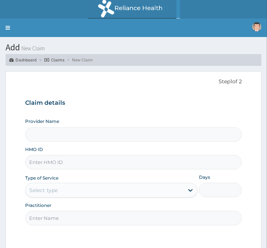
type input "Clinix Healthcare"
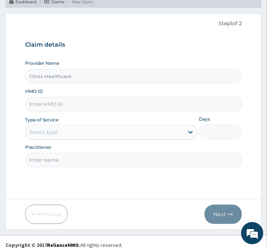
scroll to position [64, 0]
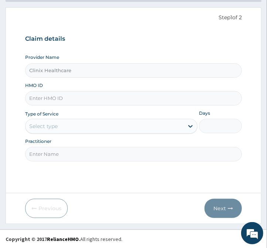
click at [75, 102] on input "HMO ID" at bounding box center [133, 98] width 217 height 14
paste input "BXL/10104/A"
type input "BXL/10104/A"
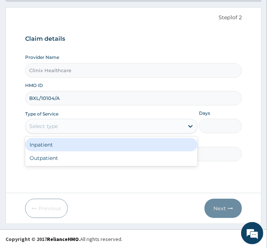
click at [64, 124] on div "Select type" at bounding box center [105, 126] width 158 height 12
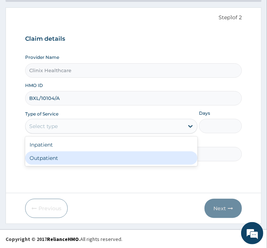
click at [66, 159] on div "Outpatient" at bounding box center [111, 157] width 173 height 13
type input "1"
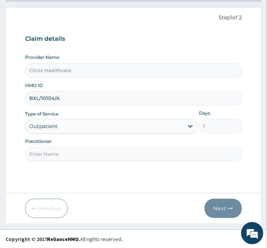
click at [66, 157] on input "Practitioner" at bounding box center [133, 154] width 217 height 14
type input "reliance"
click at [219, 209] on button "Next" at bounding box center [223, 208] width 37 height 19
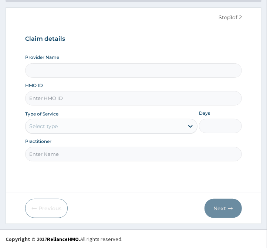
type input "Clinix Healthcare"
click at [47, 103] on input "HMO ID" at bounding box center [133, 98] width 217 height 14
paste input "SGH/10004/A"
type input "SGH/10004/A"
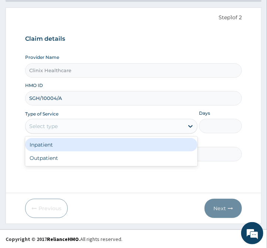
drag, startPoint x: 81, startPoint y: 127, endPoint x: 54, endPoint y: 160, distance: 42.8
click at [80, 131] on div "Select type" at bounding box center [105, 126] width 158 height 12
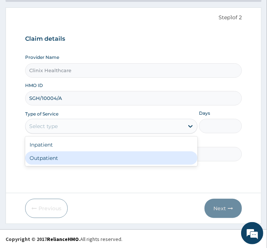
click at [51, 160] on div "Outpatient" at bounding box center [111, 157] width 173 height 13
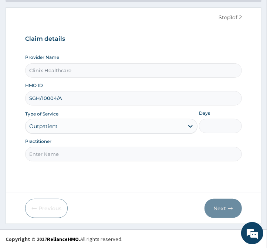
type input "1"
click at [51, 159] on input "Practitioner" at bounding box center [133, 154] width 217 height 14
type input "reliance"
click at [220, 208] on button "Next" at bounding box center [223, 208] width 37 height 19
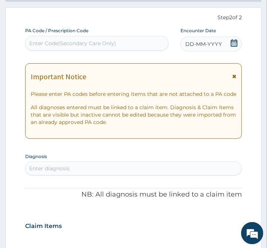
click at [43, 46] on div "Enter Code(Secondary Care Only)" at bounding box center [72, 43] width 87 height 7
paste input "PA/3DE775"
type input "PA/3DE775"
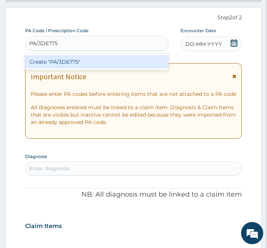
click at [67, 65] on div "Create "PA/3DE775"" at bounding box center [97, 61] width 144 height 13
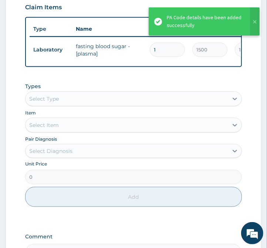
scroll to position [293, 0]
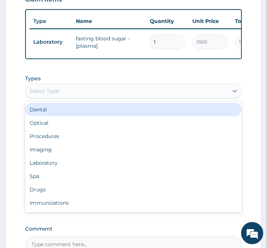
click at [93, 97] on div "Select Type" at bounding box center [127, 91] width 203 height 12
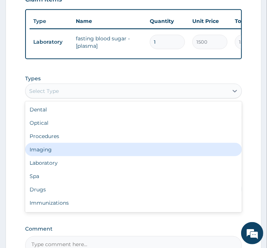
click at [66, 156] on div "Imaging" at bounding box center [133, 149] width 217 height 13
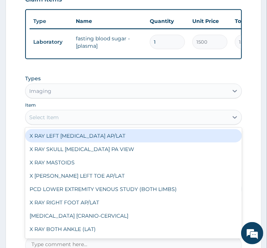
click at [72, 123] on div "Select Item" at bounding box center [127, 117] width 203 height 12
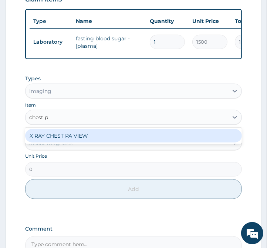
type input "chest pa"
click at [68, 141] on div "X RAY CHEST PA VIEW" at bounding box center [133, 135] width 217 height 13
type input "6200"
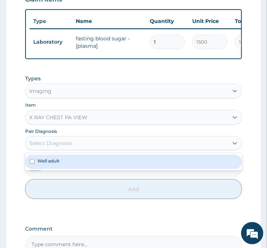
click at [68, 147] on div "Select Diagnosis" at bounding box center [50, 143] width 43 height 7
click at [67, 162] on div "Well adult" at bounding box center [133, 162] width 217 height 14
checkbox input "true"
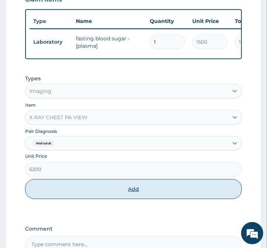
click at [83, 198] on button "Add" at bounding box center [133, 189] width 217 height 20
type input "0"
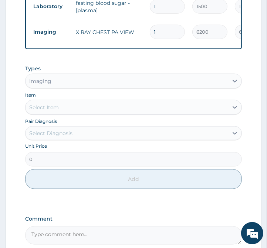
scroll to position [375, 0]
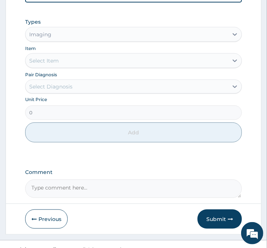
click at [82, 47] on div "Types Imaging Item Select Item Pair Diagnosis Select Diagnosis Unit Price 0 Add" at bounding box center [133, 80] width 217 height 132
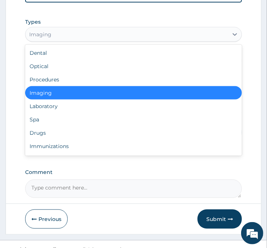
click at [85, 40] on div "Imaging" at bounding box center [127, 35] width 203 height 12
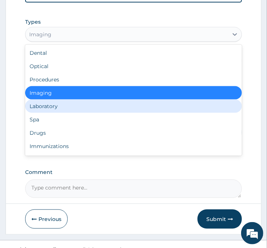
click at [53, 113] on div "Laboratory" at bounding box center [133, 106] width 217 height 13
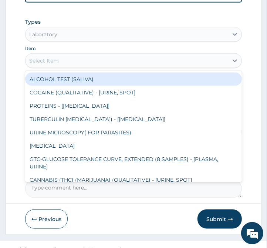
click at [46, 68] on div "Select Item" at bounding box center [133, 60] width 217 height 15
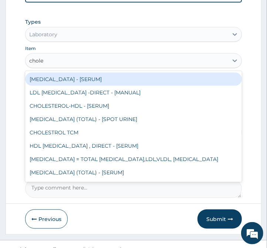
type input "choles"
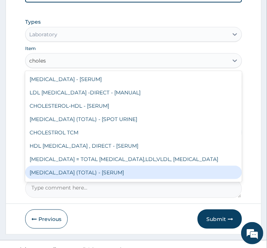
click at [105, 177] on div "CHOLESTEROL (TOTAL) - [SERUM]" at bounding box center [133, 172] width 217 height 13
type input "3000"
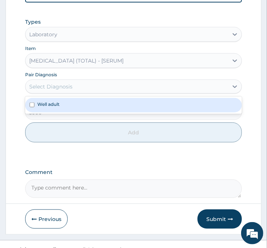
click at [83, 93] on div "Select Diagnosis" at bounding box center [127, 87] width 203 height 12
click at [75, 112] on div "Well adult" at bounding box center [133, 105] width 217 height 14
checkbox input "true"
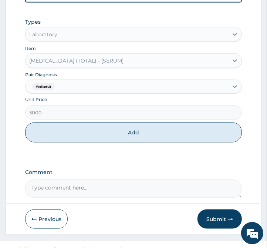
click at [71, 146] on div "Types Laboratory Item CHOLESTEROL (TOTAL) - [SERUM] Pair Diagnosis Well adult U…" at bounding box center [133, 80] width 217 height 132
click at [71, 143] on button "Add" at bounding box center [133, 133] width 217 height 20
type input "0"
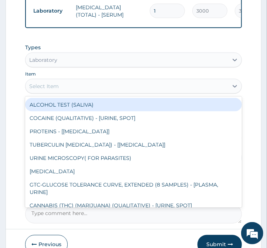
click at [67, 92] on div "Select Item" at bounding box center [127, 86] width 203 height 12
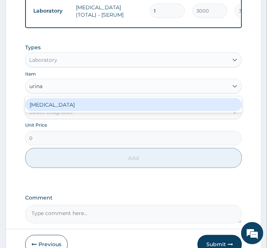
type input "urinal"
click at [68, 108] on div "URINALYSIS" at bounding box center [133, 104] width 217 height 13
type input "2100"
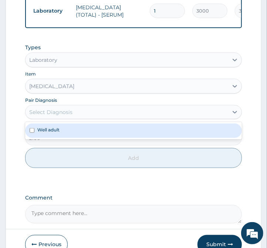
click at [66, 116] on div "Select Diagnosis" at bounding box center [50, 111] width 43 height 7
click at [64, 133] on div "Well adult" at bounding box center [133, 131] width 217 height 14
checkbox input "true"
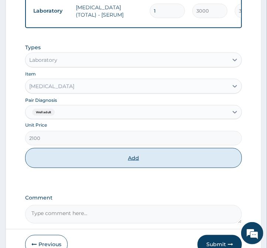
click at [60, 162] on button "Add" at bounding box center [133, 158] width 217 height 20
type input "0"
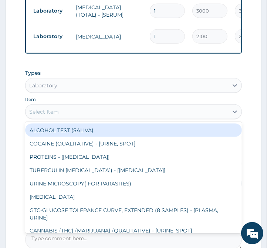
click at [122, 118] on div "Select Item" at bounding box center [127, 112] width 203 height 12
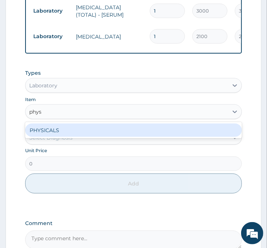
type input "physi"
click at [124, 134] on div "PHYSICALS" at bounding box center [133, 130] width 217 height 13
type input "2000"
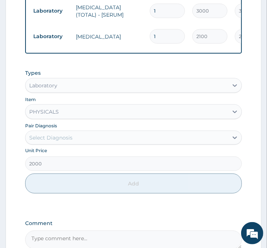
click at [120, 144] on div "Select Diagnosis" at bounding box center [127, 138] width 203 height 12
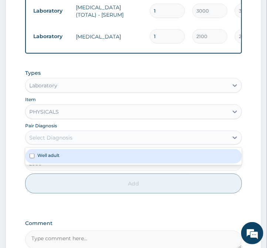
click at [97, 163] on div "Well adult" at bounding box center [133, 156] width 217 height 14
checkbox input "true"
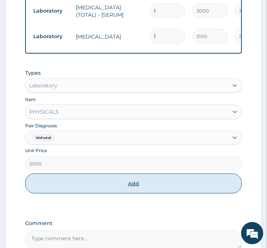
click at [96, 190] on button "Add" at bounding box center [133, 184] width 217 height 20
type input "0"
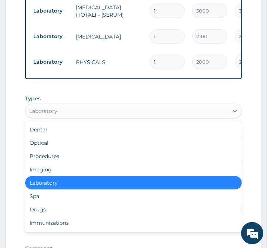
click at [81, 117] on div "Laboratory" at bounding box center [127, 111] width 203 height 12
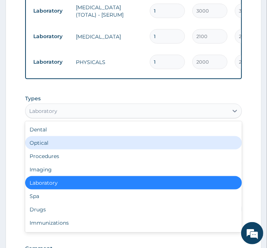
click at [56, 149] on div "Optical" at bounding box center [133, 142] width 217 height 13
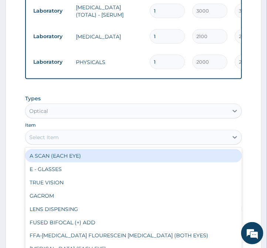
click at [56, 143] on div "Select Item" at bounding box center [127, 137] width 203 height 12
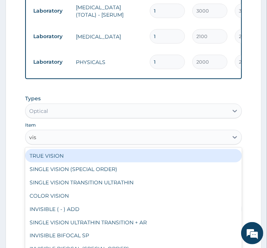
type input "visu"
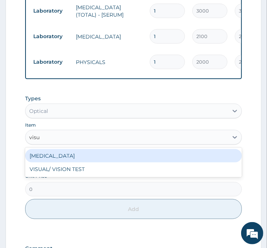
click at [56, 161] on div "VISUAL ACUITY" at bounding box center [133, 155] width 217 height 13
type input "500"
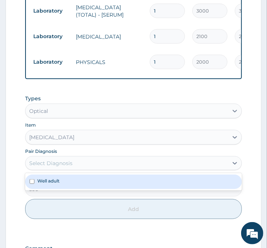
click at [56, 167] on div "Select Diagnosis" at bounding box center [50, 163] width 43 height 7
click at [57, 184] on label "Well adult" at bounding box center [48, 181] width 22 height 6
checkbox input "true"
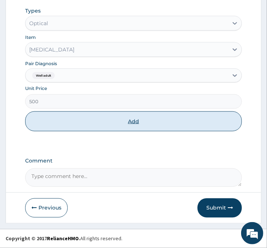
click at [71, 130] on button "Add" at bounding box center [133, 121] width 217 height 20
type input "0"
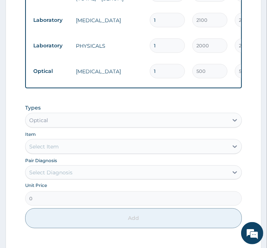
scroll to position [495, 0]
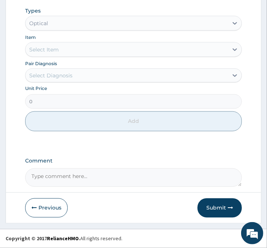
drag, startPoint x: 213, startPoint y: 209, endPoint x: 189, endPoint y: 209, distance: 24.1
click at [213, 210] on button "Submit" at bounding box center [220, 207] width 44 height 19
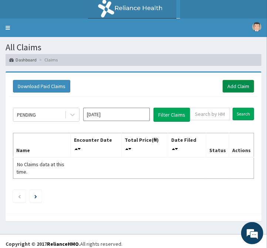
click at [235, 84] on link "Add Claim" at bounding box center [238, 86] width 31 height 13
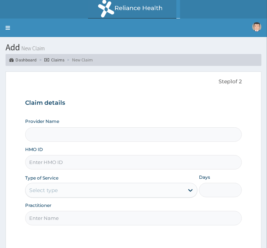
click at [81, 162] on input "HMO ID" at bounding box center [133, 162] width 217 height 14
paste input "RET/34885/A"
type input "RET/34885/A"
type input "Clinix Healthcare"
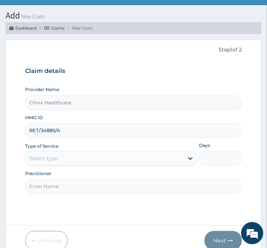
scroll to position [64, 0]
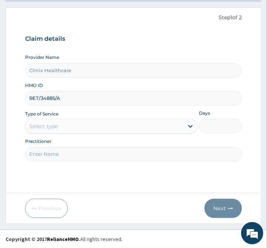
type input "RET/34885/A"
drag, startPoint x: 72, startPoint y: 130, endPoint x: 69, endPoint y: 134, distance: 5.3
click at [71, 130] on div "Select type" at bounding box center [105, 126] width 158 height 12
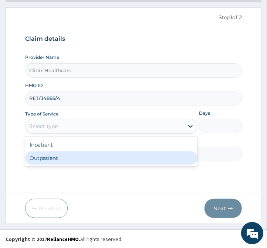
click at [59, 156] on div "Outpatient" at bounding box center [111, 157] width 173 height 13
type input "1"
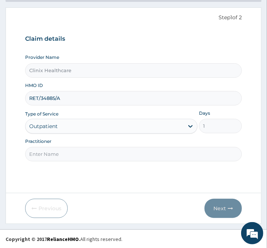
click at [59, 156] on input "Practitioner" at bounding box center [133, 154] width 217 height 14
type input "reliance"
click at [220, 205] on button "Next" at bounding box center [223, 208] width 37 height 19
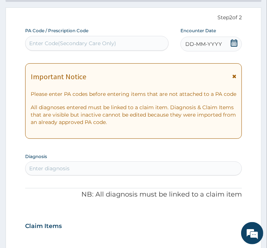
scroll to position [0, 0]
click at [100, 41] on div "Enter Code(Secondary Care Only)" at bounding box center [72, 43] width 87 height 7
paste input "PA/A8C37C"
type input "PA/A8C37C"
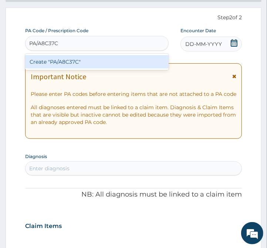
click at [105, 63] on div "Create "PA/A8C37C"" at bounding box center [97, 61] width 144 height 13
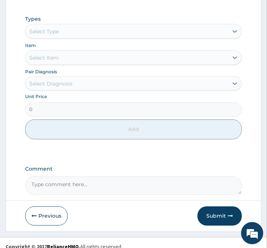
scroll to position [502, 0]
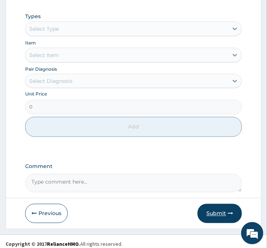
click at [217, 205] on button "Submit" at bounding box center [220, 213] width 44 height 19
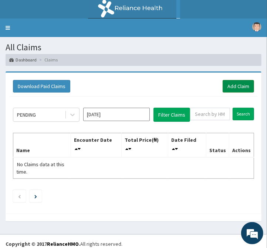
click at [241, 88] on link "Add Claim" at bounding box center [238, 86] width 31 height 13
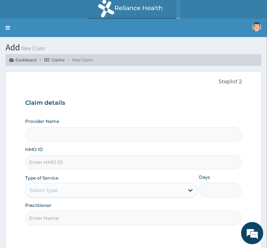
type input "Clinix Healthcare"
click at [61, 161] on input "HMO ID" at bounding box center [133, 162] width 217 height 14
paste input "REL/10823/A"
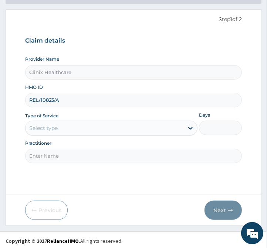
scroll to position [64, 0]
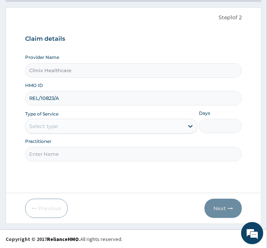
type input "REL/10823/A"
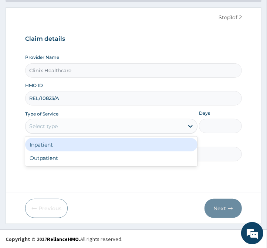
drag, startPoint x: 74, startPoint y: 131, endPoint x: 62, endPoint y: 161, distance: 33.2
click at [73, 133] on div "Select type" at bounding box center [111, 126] width 173 height 15
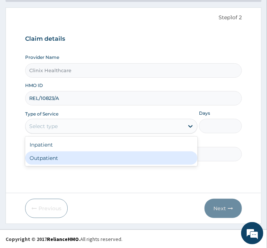
click at [61, 157] on div "Outpatient" at bounding box center [111, 157] width 173 height 13
type input "1"
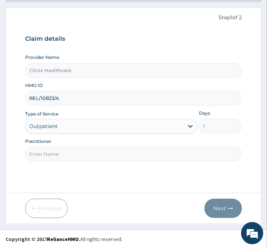
click at [61, 157] on input "Practitioner" at bounding box center [133, 154] width 217 height 14
type input "reliance"
click at [218, 208] on button "Next" at bounding box center [223, 208] width 37 height 19
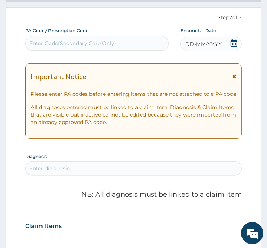
click at [69, 42] on div "Enter Code(Secondary Care Only)" at bounding box center [72, 43] width 87 height 7
paste input "PA/274CE3"
type input "PA/274CE3"
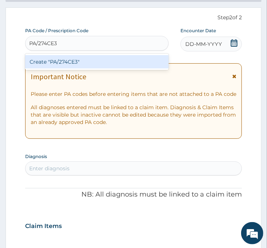
click at [69, 60] on div "Create "PA/274CE3"" at bounding box center [97, 61] width 144 height 13
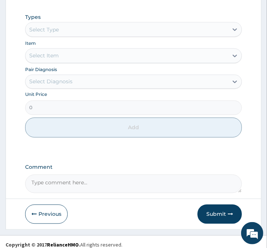
scroll to position [569, 0]
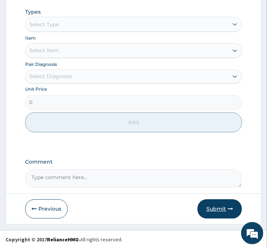
click at [216, 210] on button "Submit" at bounding box center [220, 209] width 44 height 19
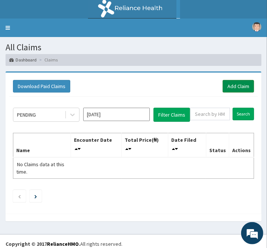
click at [228, 82] on link "Add Claim" at bounding box center [238, 86] width 31 height 13
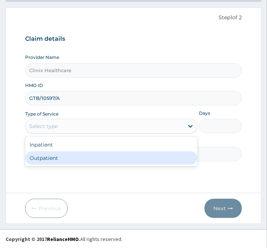
click at [61, 158] on div "Outpatient" at bounding box center [111, 157] width 173 height 13
type input "1"
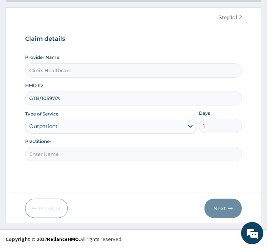
click at [61, 157] on input "Practitioner" at bounding box center [133, 154] width 217 height 14
type input "reliance"
click at [221, 211] on button "Next" at bounding box center [223, 208] width 37 height 19
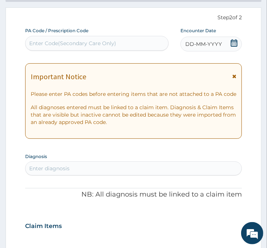
click at [85, 41] on div "Enter Code(Secondary Care Only)" at bounding box center [72, 43] width 87 height 7
paste input "PA/F88F9F"
type input "PA/F88F9F"
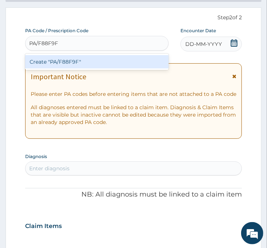
click at [94, 64] on div "Create "PA/F88F9F"" at bounding box center [97, 61] width 144 height 13
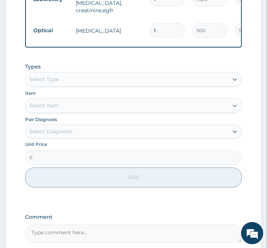
scroll to position [602, 0]
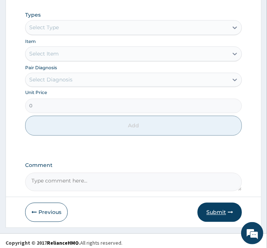
click at [224, 206] on button "Submit" at bounding box center [220, 212] width 44 height 19
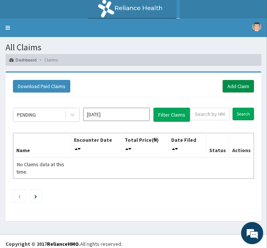
click at [241, 88] on link "Add Claim" at bounding box center [238, 86] width 31 height 13
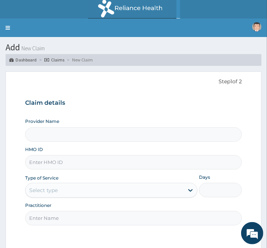
type input "Clinix Healthcare"
click at [52, 164] on input "HMO ID" at bounding box center [133, 162] width 217 height 14
paste input "SLB/10636/A"
type input "SLB/10636/A"
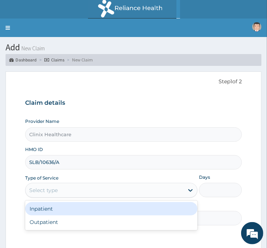
click at [71, 192] on div "Select type" at bounding box center [105, 190] width 158 height 12
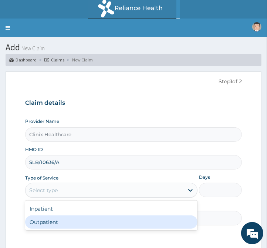
click at [50, 224] on div "Outpatient" at bounding box center [111, 221] width 173 height 13
type input "1"
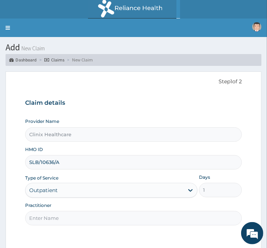
click at [50, 220] on input "Practitioner" at bounding box center [133, 218] width 217 height 14
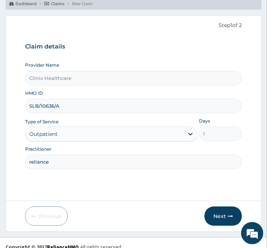
scroll to position [64, 0]
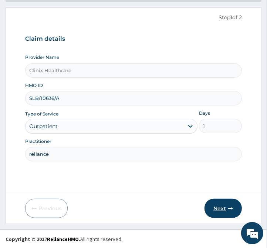
type input "reliance"
click at [217, 206] on button "Next" at bounding box center [223, 208] width 37 height 19
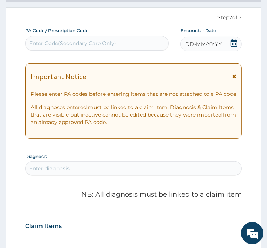
click at [59, 45] on div "Enter Code(Secondary Care Only)" at bounding box center [72, 43] width 87 height 7
paste input "PA/99F380"
type input "PA/99F380"
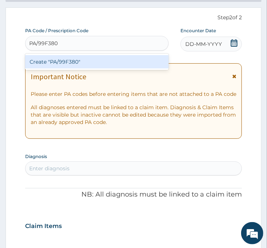
click at [70, 61] on div "Create "PA/99F380"" at bounding box center [97, 61] width 144 height 13
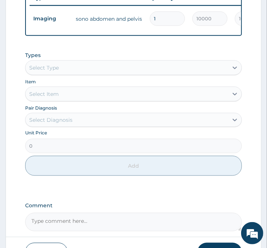
scroll to position [366, 0]
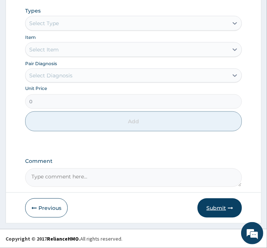
click at [211, 208] on button "Submit" at bounding box center [220, 207] width 44 height 19
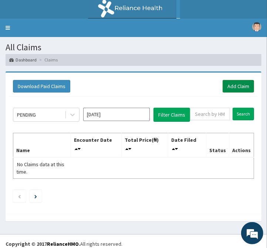
click at [234, 87] on link "Add Claim" at bounding box center [238, 86] width 31 height 13
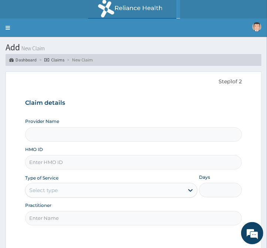
type input "Clinix Healthcare"
click at [108, 165] on input "HMO ID" at bounding box center [133, 162] width 217 height 14
paste input "SLB/10636/A"
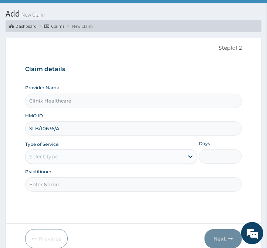
scroll to position [64, 0]
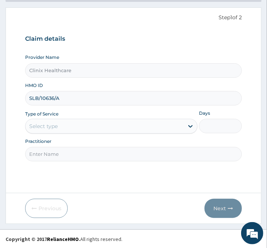
type input "SLB/10636/A"
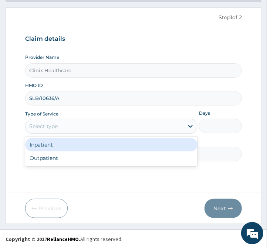
drag, startPoint x: 94, startPoint y: 122, endPoint x: 71, endPoint y: 168, distance: 50.8
click at [94, 123] on div "Select type" at bounding box center [105, 126] width 158 height 12
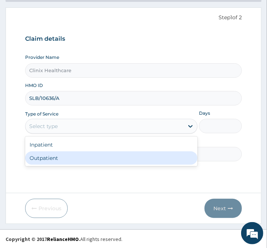
click at [75, 160] on div "Outpatient" at bounding box center [111, 157] width 173 height 13
type input "1"
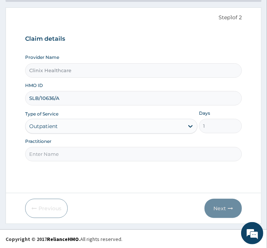
click at [66, 154] on input "Practitioner" at bounding box center [133, 154] width 217 height 14
type input "reliance"
click at [221, 206] on button "Next" at bounding box center [223, 208] width 37 height 19
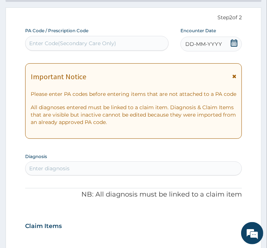
click at [75, 45] on div "Enter Code(Secondary Care Only)" at bounding box center [72, 43] width 87 height 7
paste input "PA/42E2AA"
type input "PA/42E2AA"
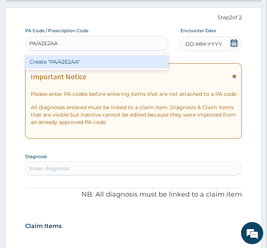
click at [75, 65] on div "Create "PA/42E2AA"" at bounding box center [97, 61] width 144 height 13
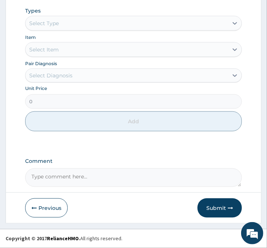
scroll to position [392, 0]
click at [219, 206] on button "Submit" at bounding box center [220, 207] width 44 height 19
